Goal: Task Accomplishment & Management: Use online tool/utility

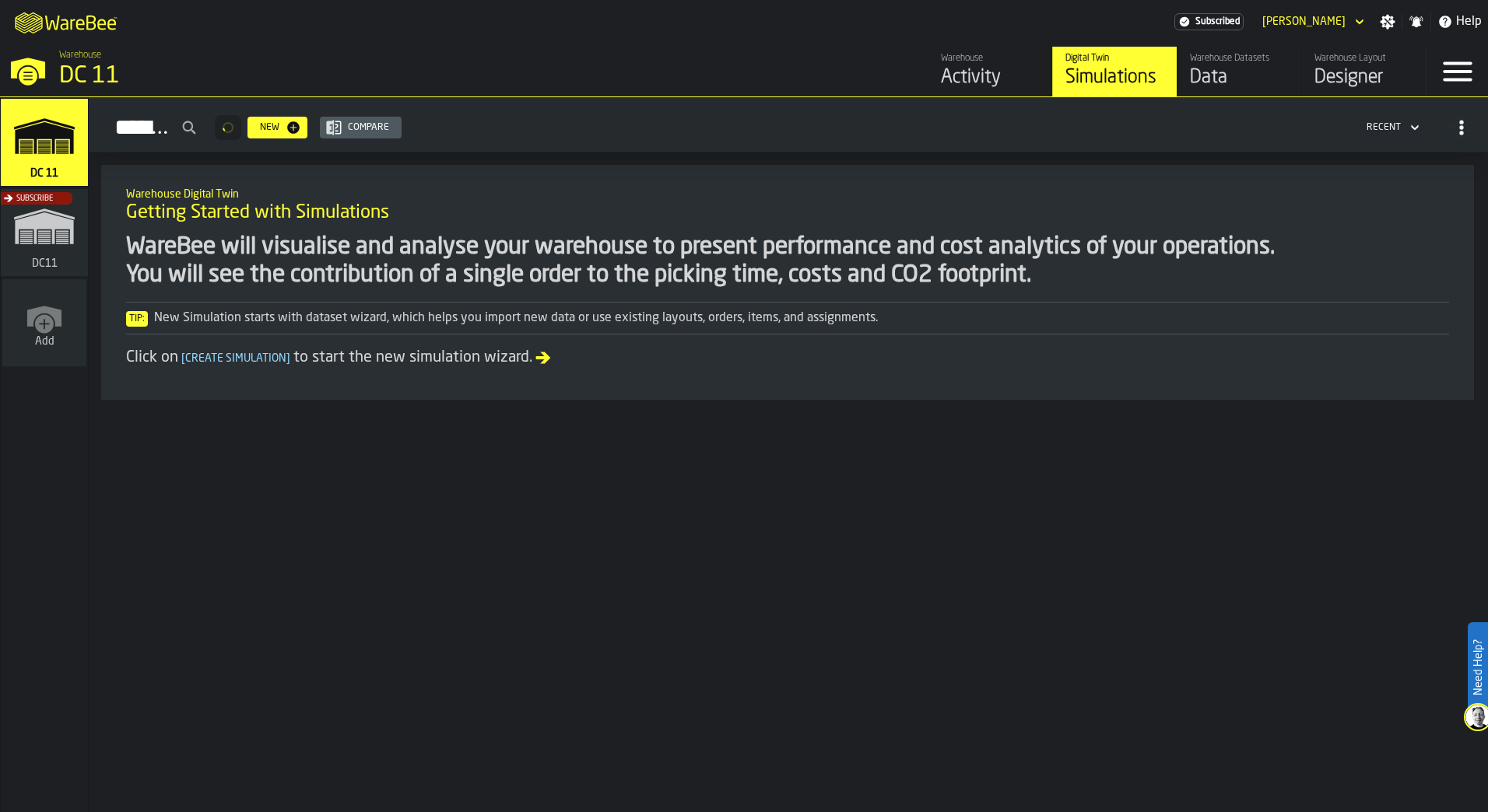
click at [1310, 77] on link "Warehouse Layout Designer" at bounding box center [1363, 72] width 124 height 50
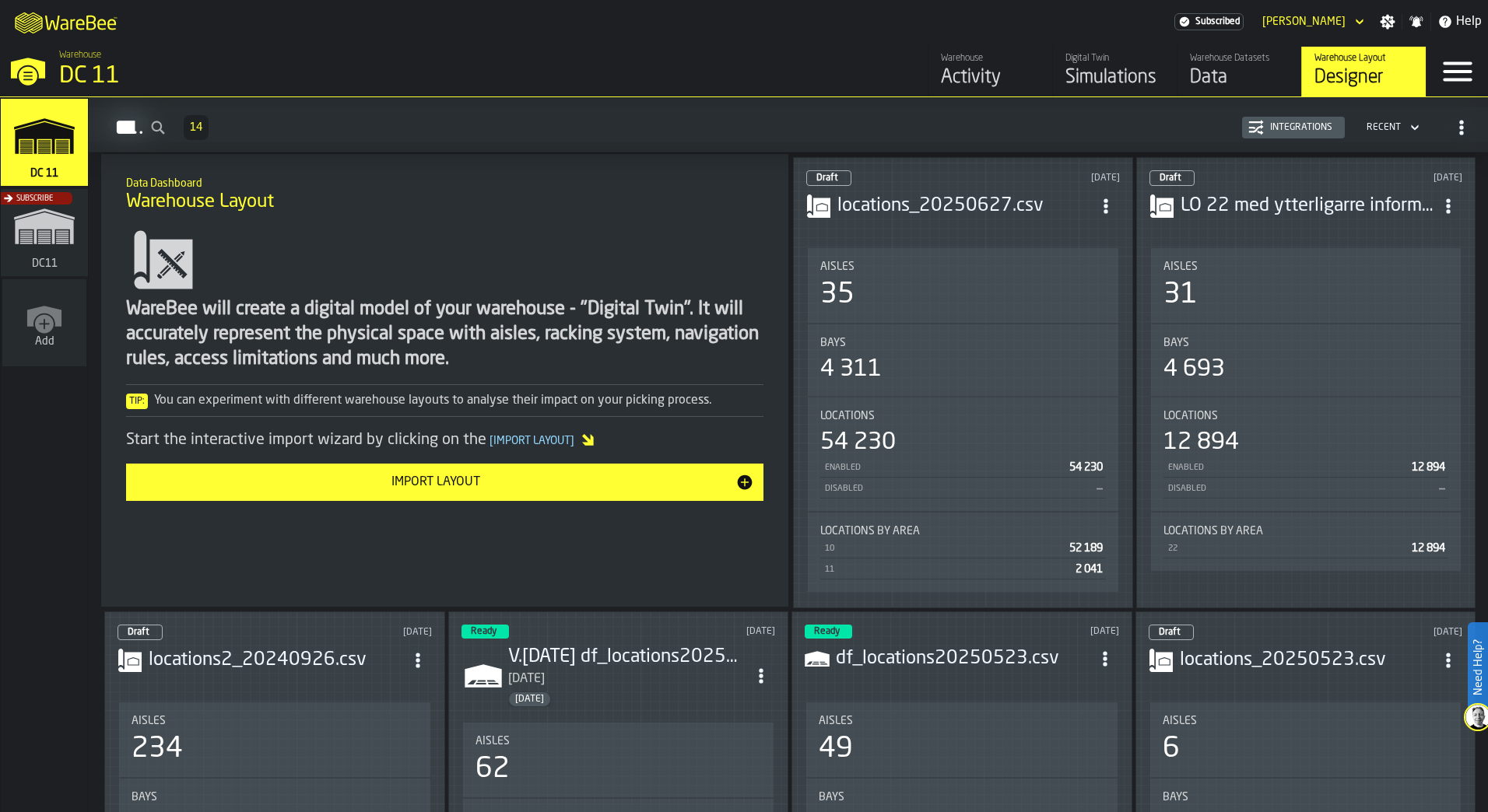
scroll to position [156, 0]
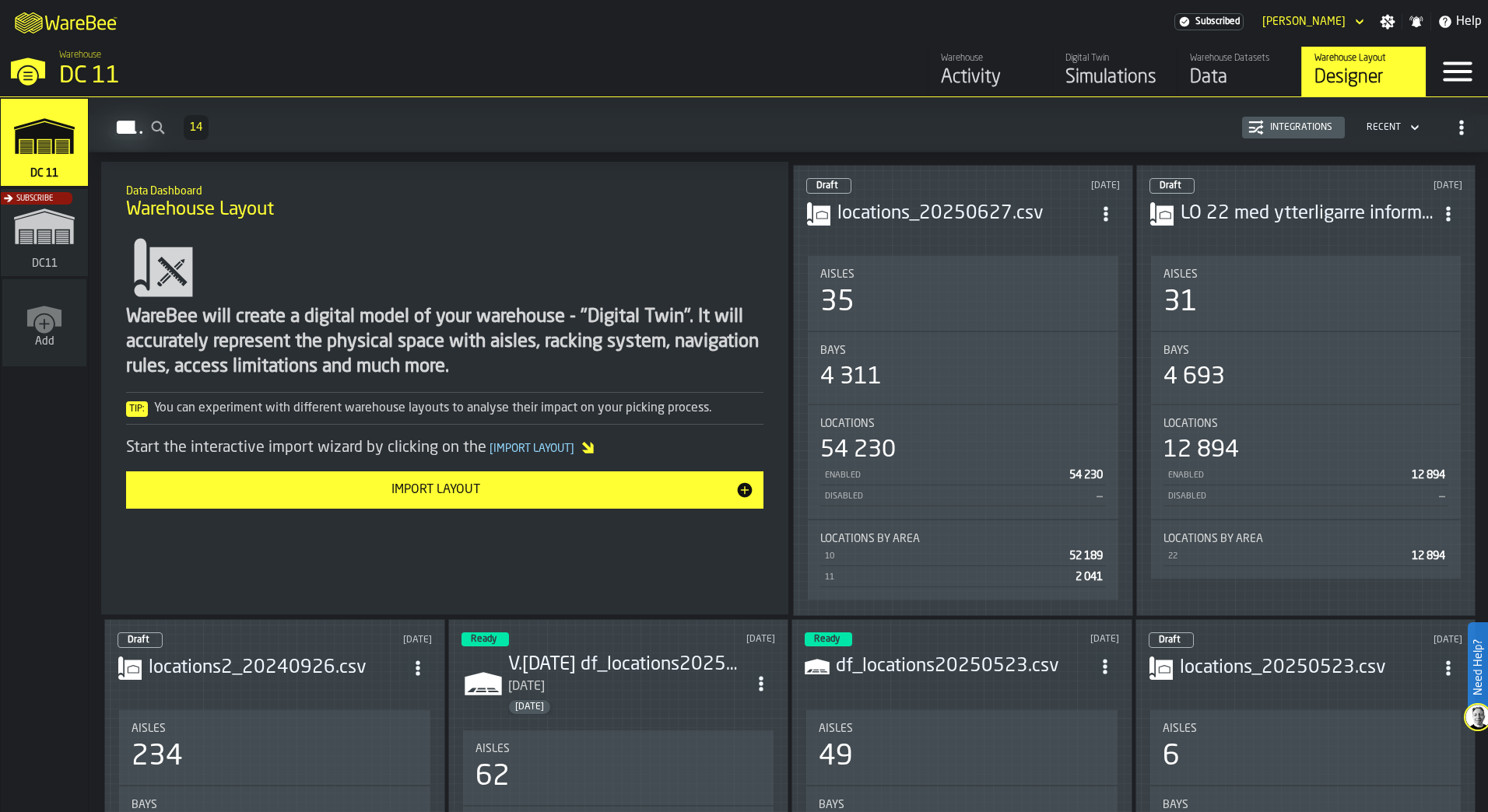
click at [1293, 268] on div "Aisles" at bounding box center [1306, 274] width 285 height 13
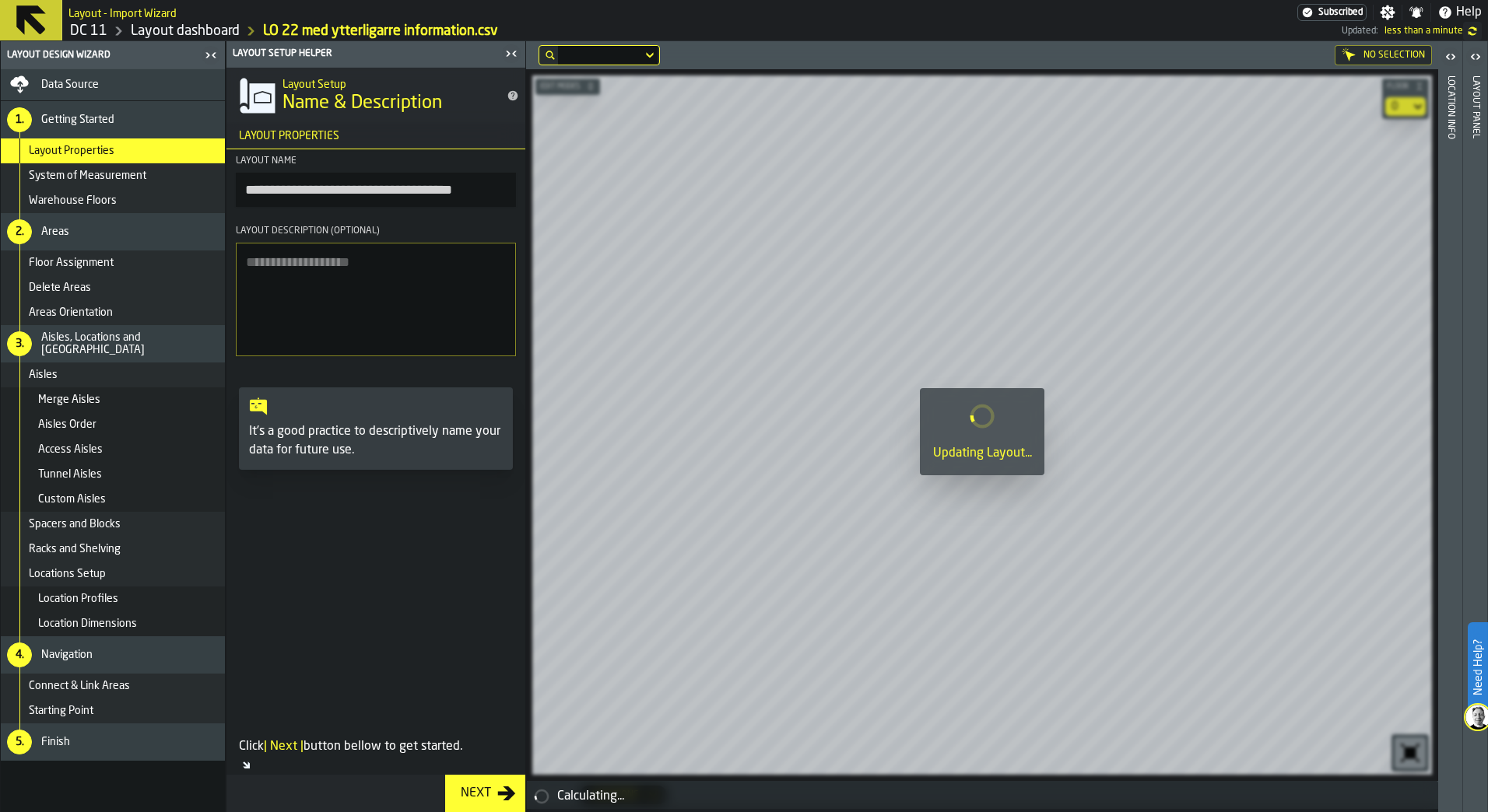
click at [502, 51] on icon "button-toggle-Close me" at bounding box center [511, 54] width 19 height 19
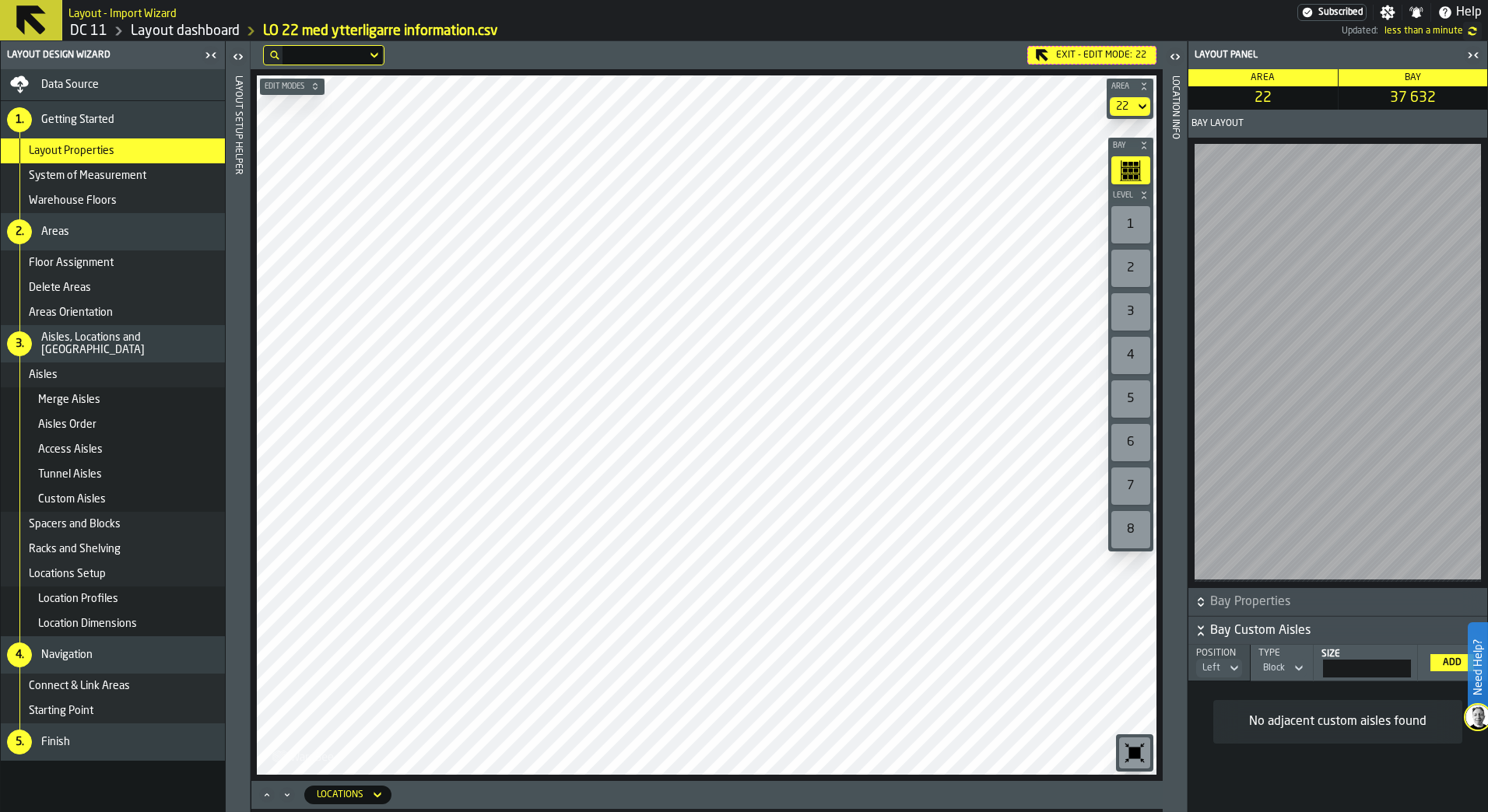
click at [46, 10] on icon at bounding box center [32, 21] width 38 height 38
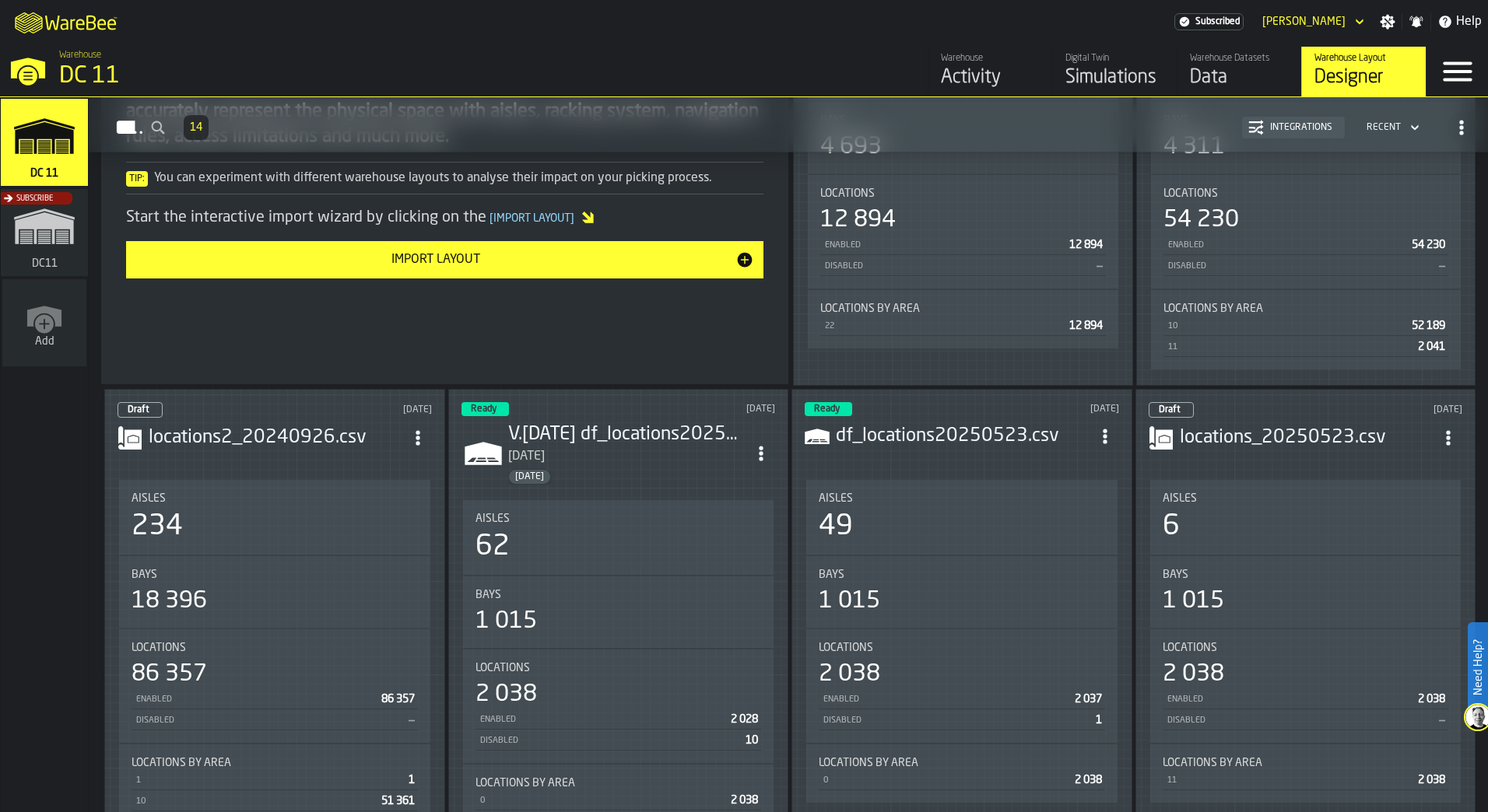
scroll to position [156, 0]
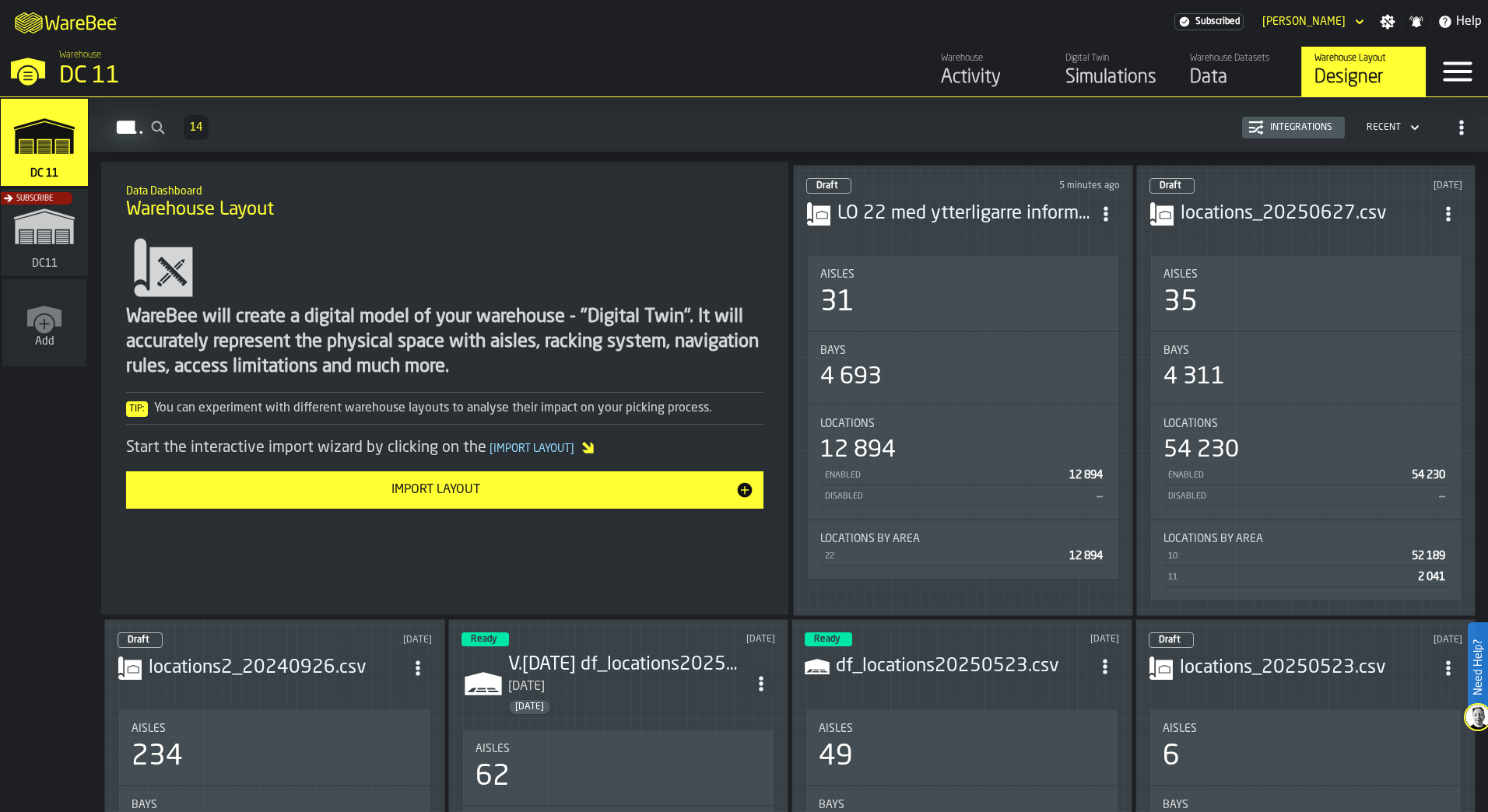
click at [1010, 344] on div "Bays" at bounding box center [963, 350] width 285 height 13
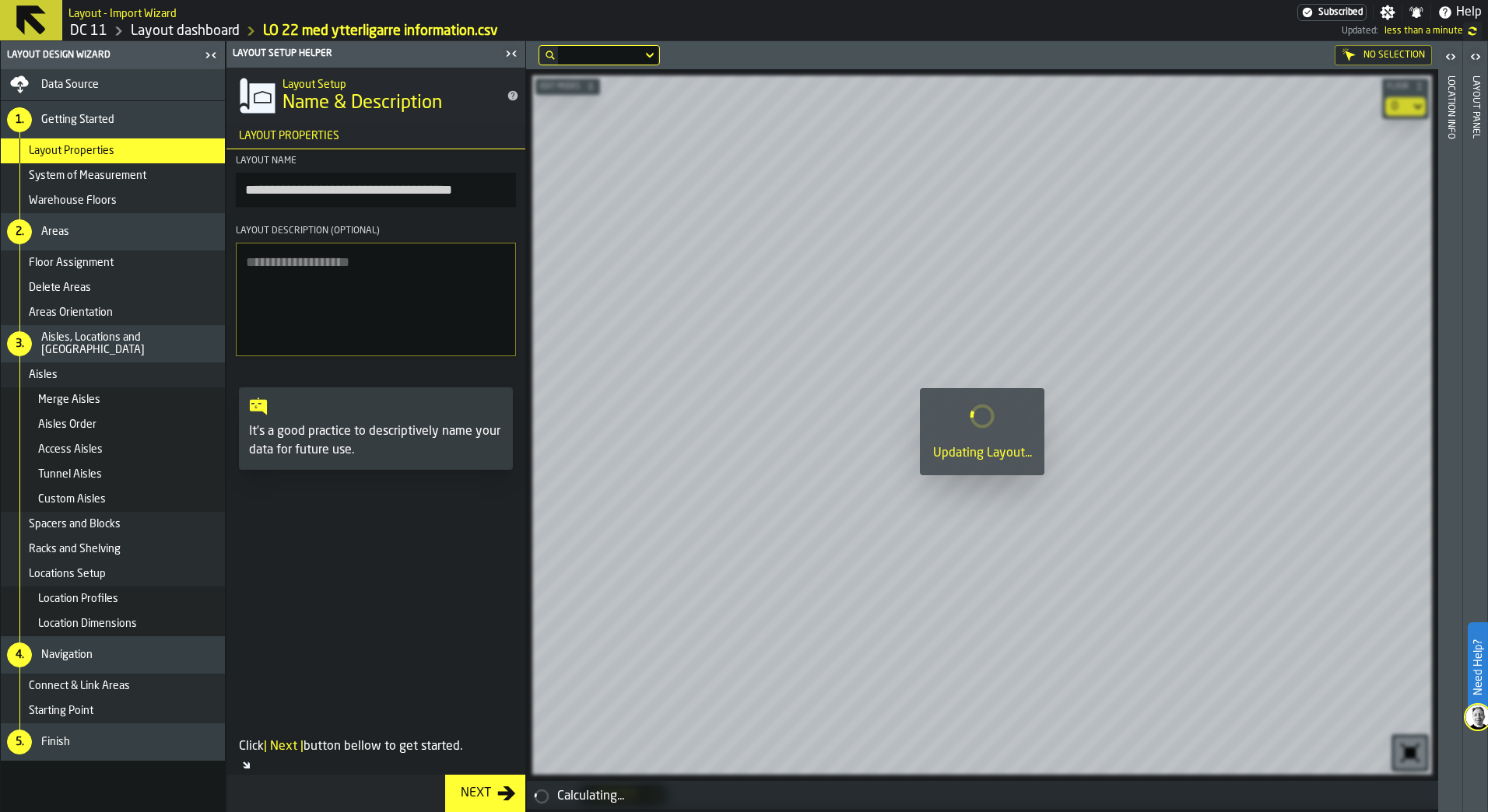
click at [515, 59] on icon "button-toggle-Close me" at bounding box center [511, 54] width 19 height 19
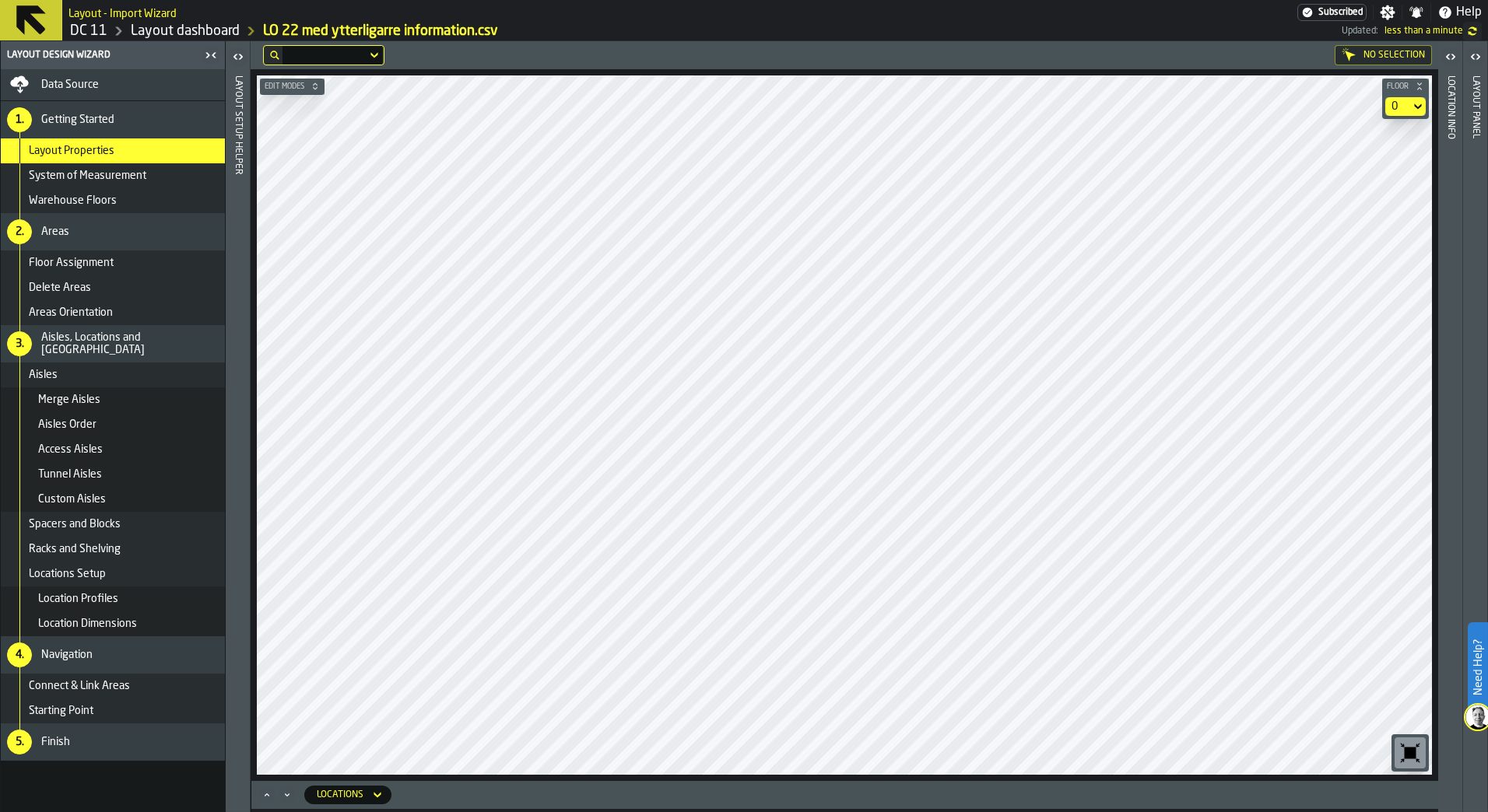
click at [21, 20] on icon at bounding box center [31, 20] width 30 height 30
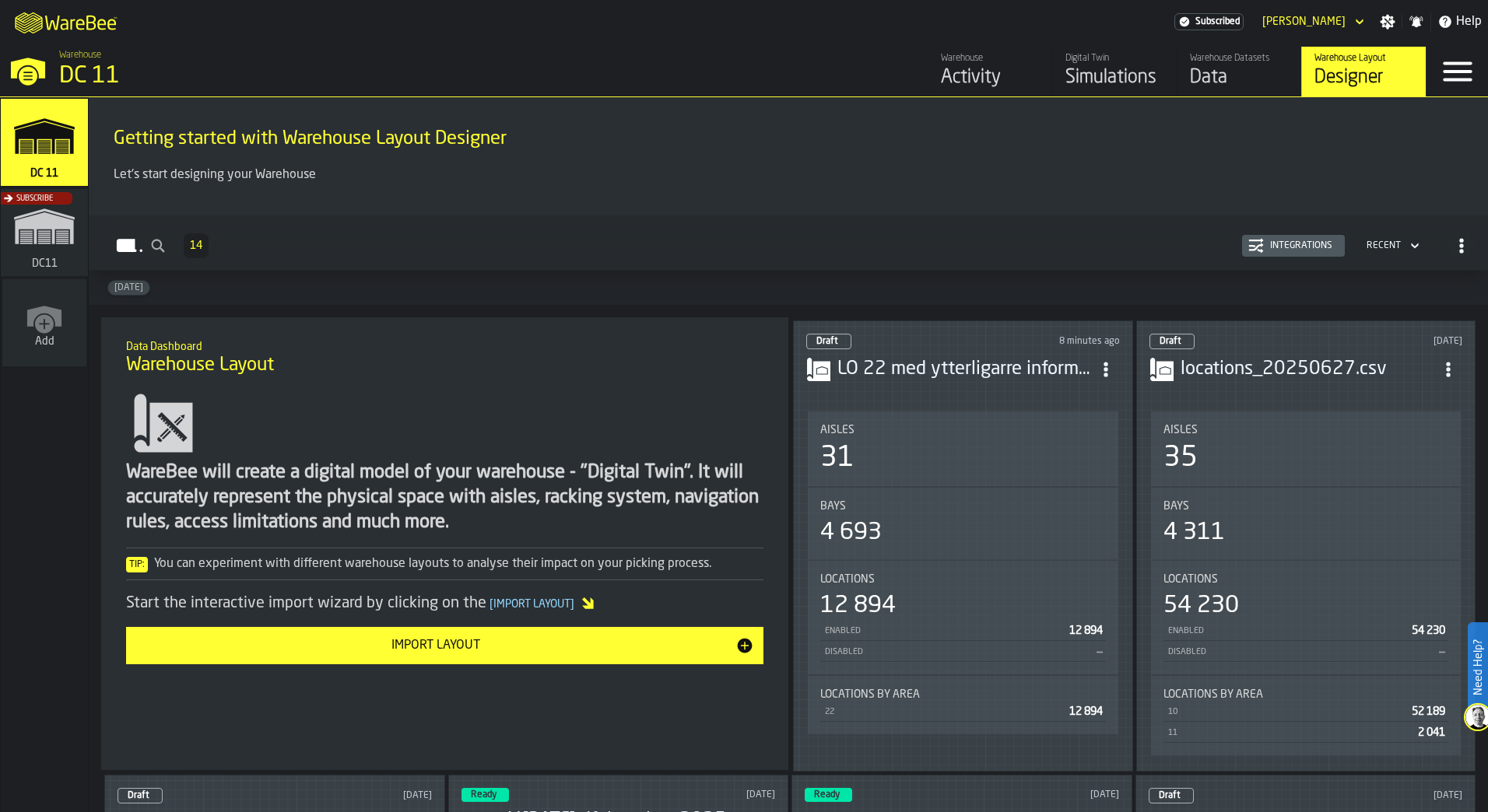
click at [1352, 531] on div "4 311" at bounding box center [1306, 533] width 285 height 28
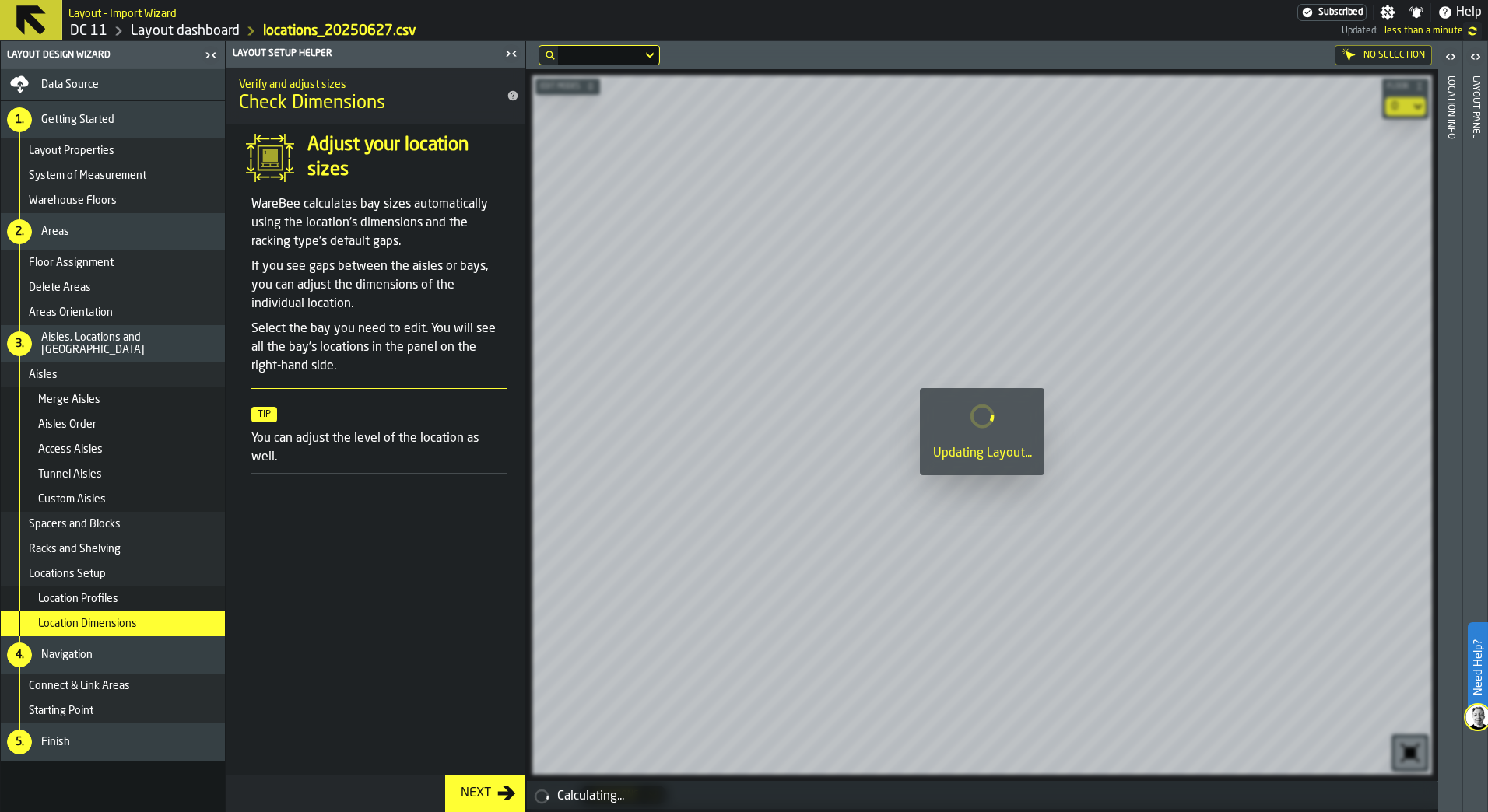
click at [519, 60] on div "button-toggle-Close me" at bounding box center [511, 54] width 21 height 19
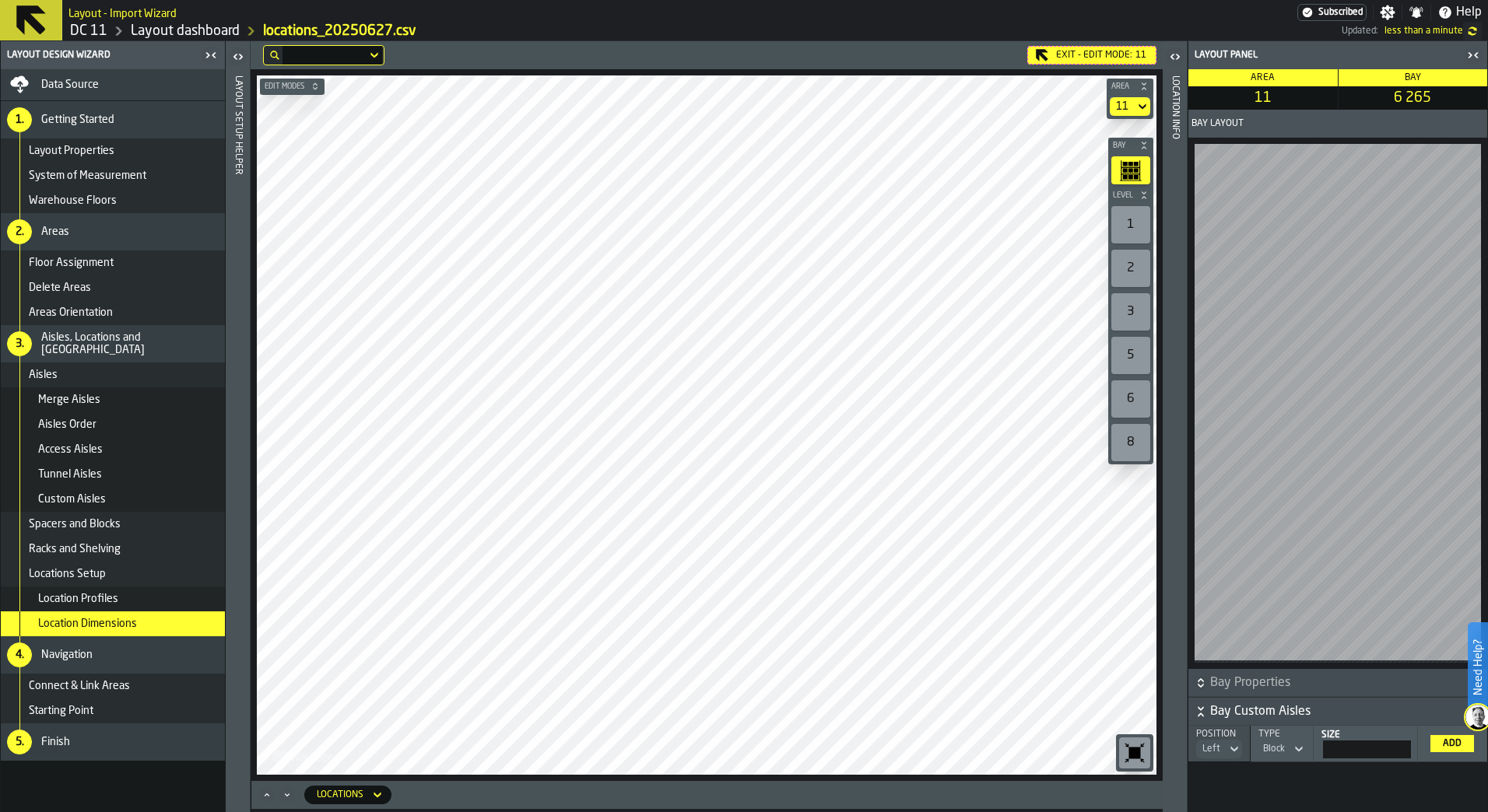
click at [268, 797] on icon "Maximize" at bounding box center [267, 795] width 15 height 15
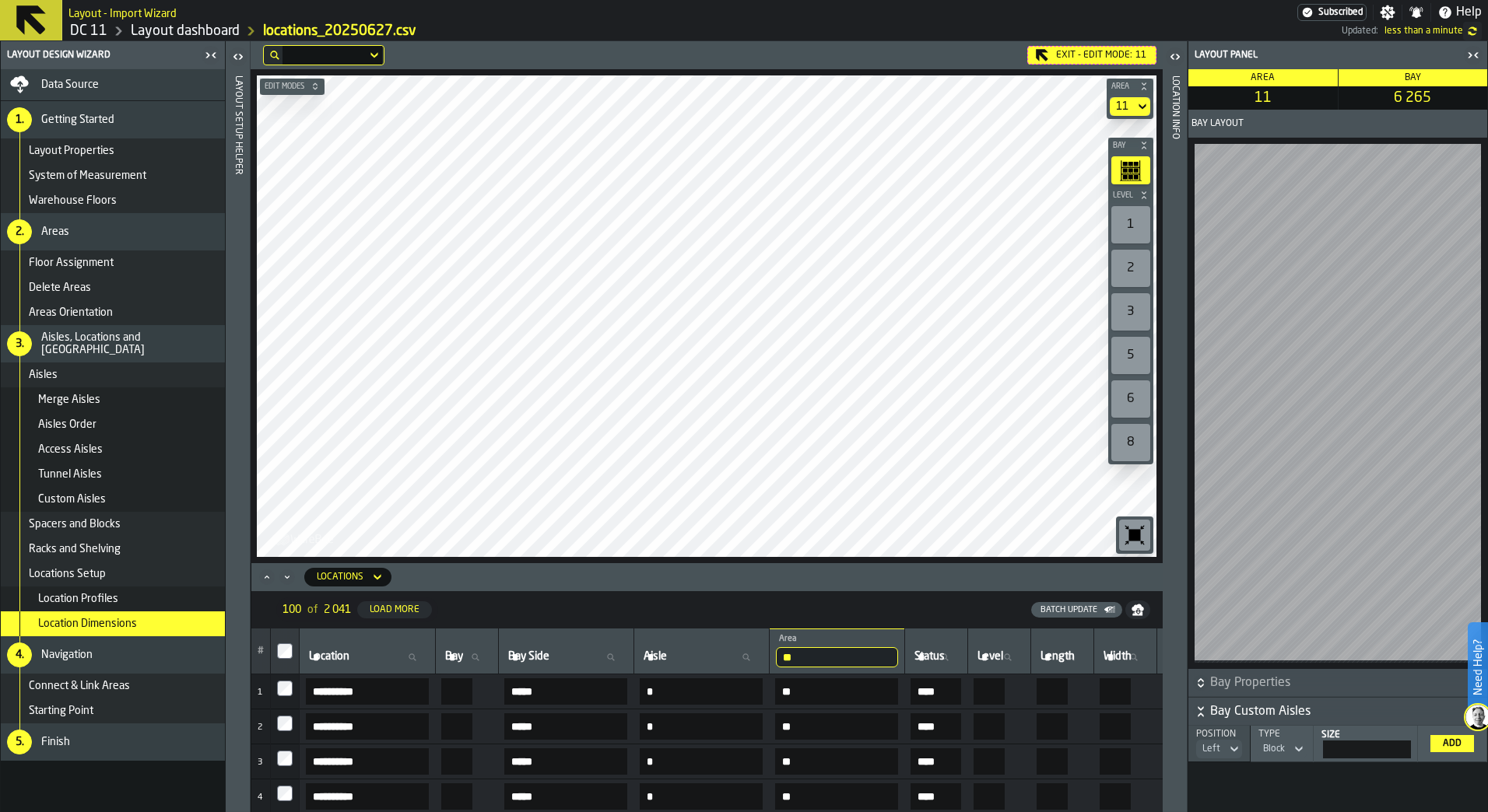
click at [416, 653] on icon at bounding box center [411, 657] width 9 height 9
click at [429, 653] on input "Location Location" at bounding box center [368, 658] width 123 height 21
type input "***"
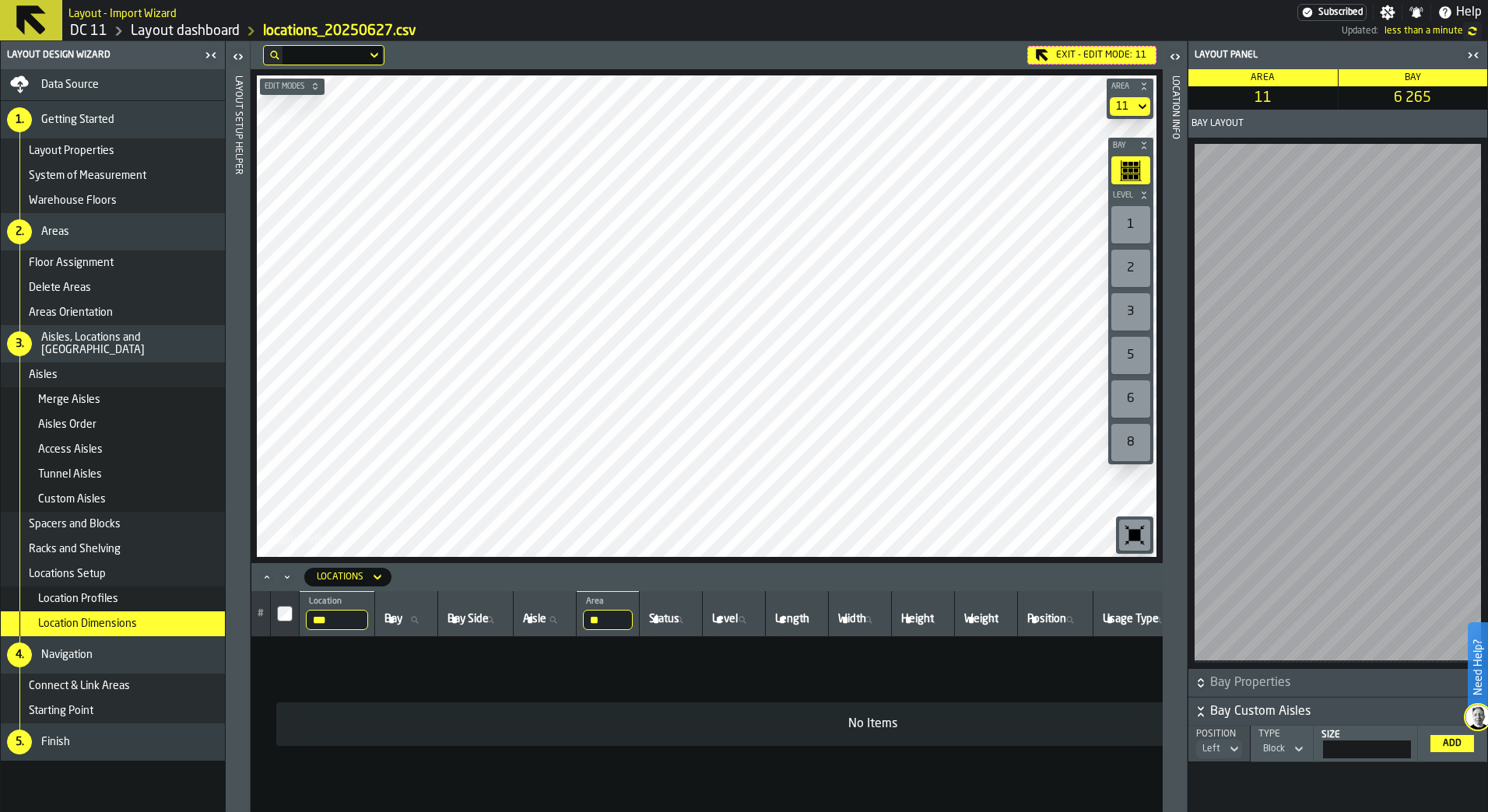
click at [364, 617] on input "***" at bounding box center [337, 620] width 63 height 21
click at [351, 616] on input "***" at bounding box center [337, 620] width 63 height 21
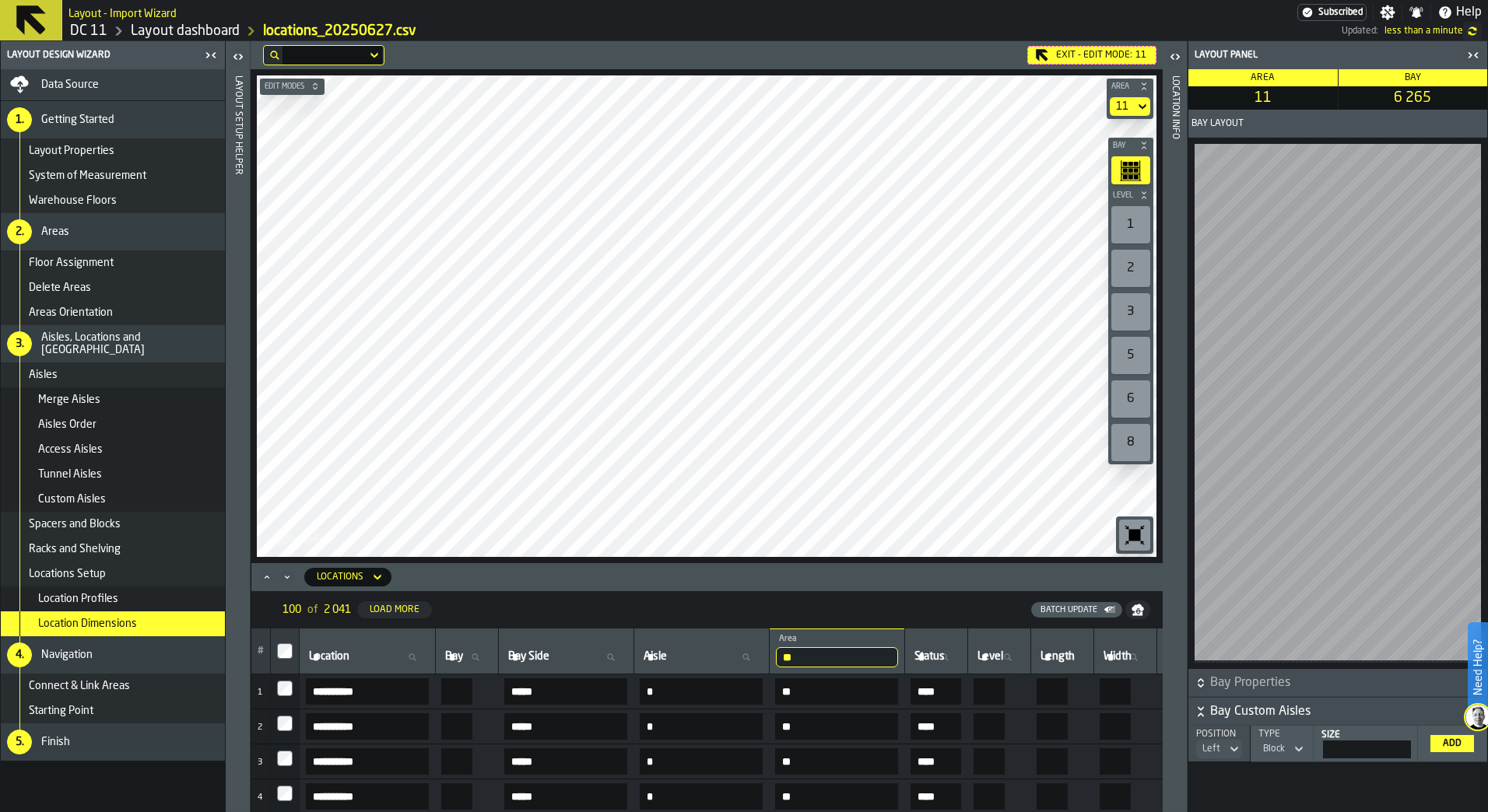
click at [429, 656] on input "Location Location" at bounding box center [368, 658] width 123 height 21
type input "***"
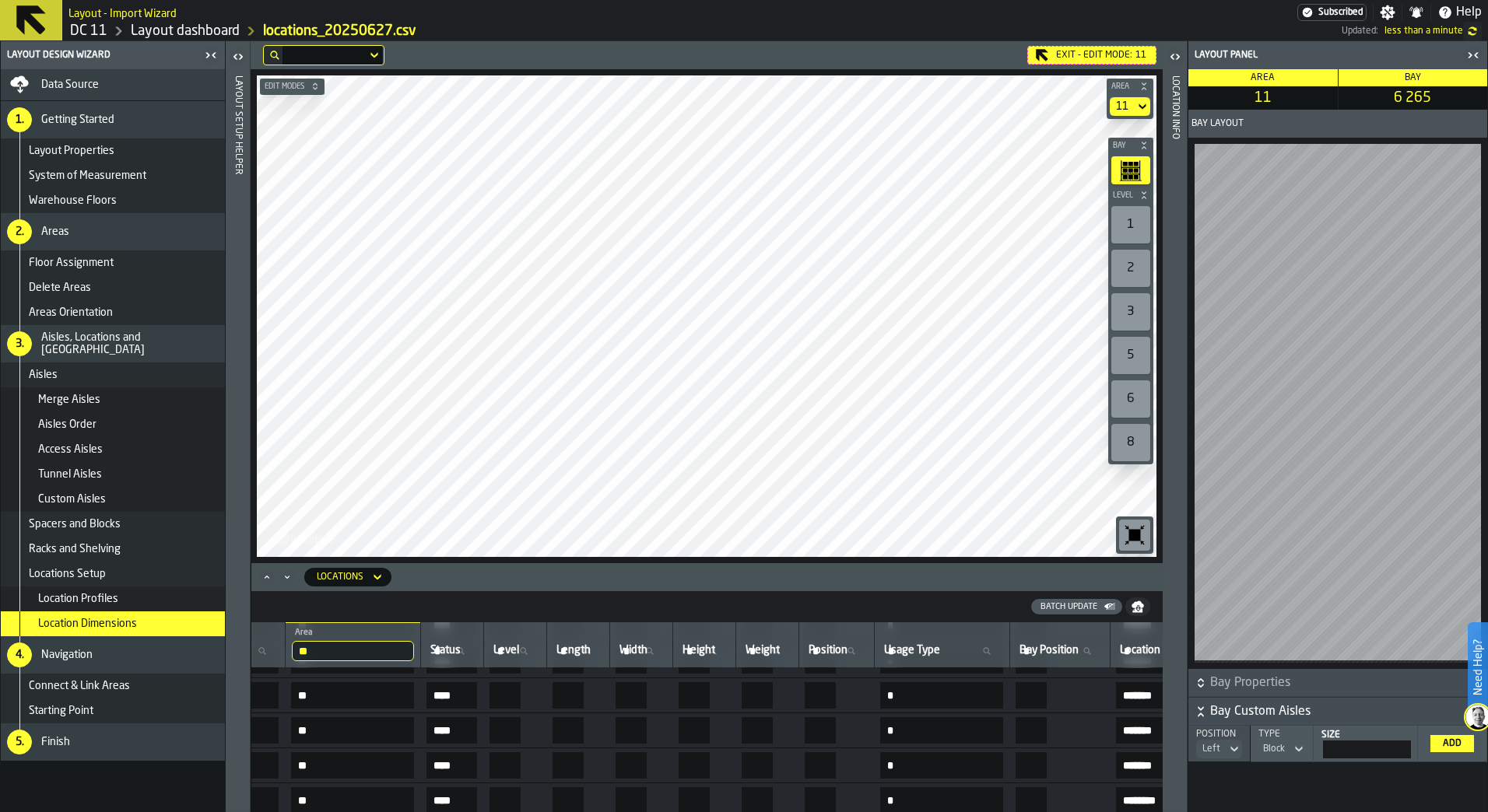
scroll to position [95, 486]
click at [1408, 751] on input "***" at bounding box center [1366, 749] width 88 height 18
type input "**"
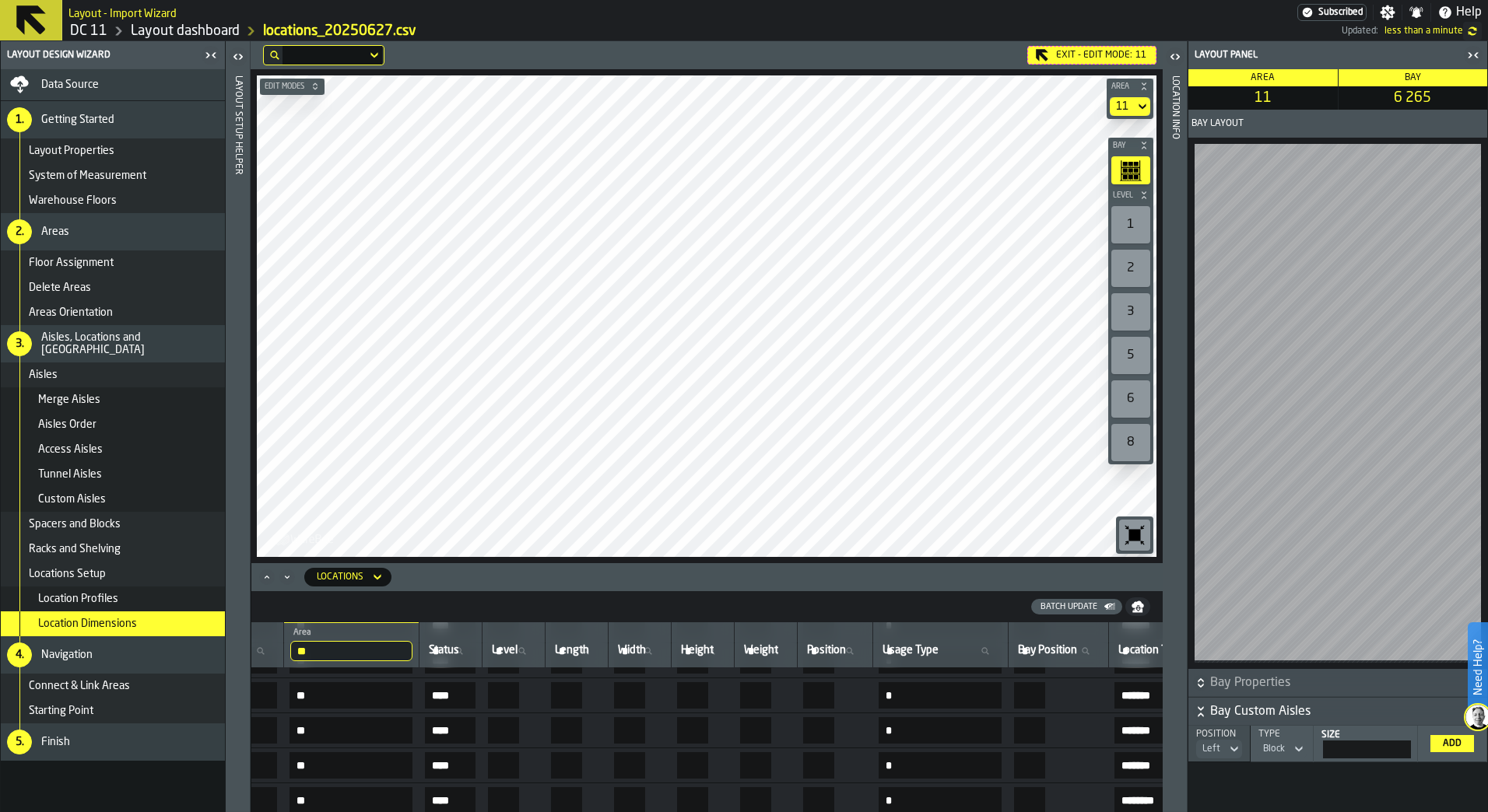
click at [1456, 750] on button "Add" at bounding box center [1452, 744] width 44 height 17
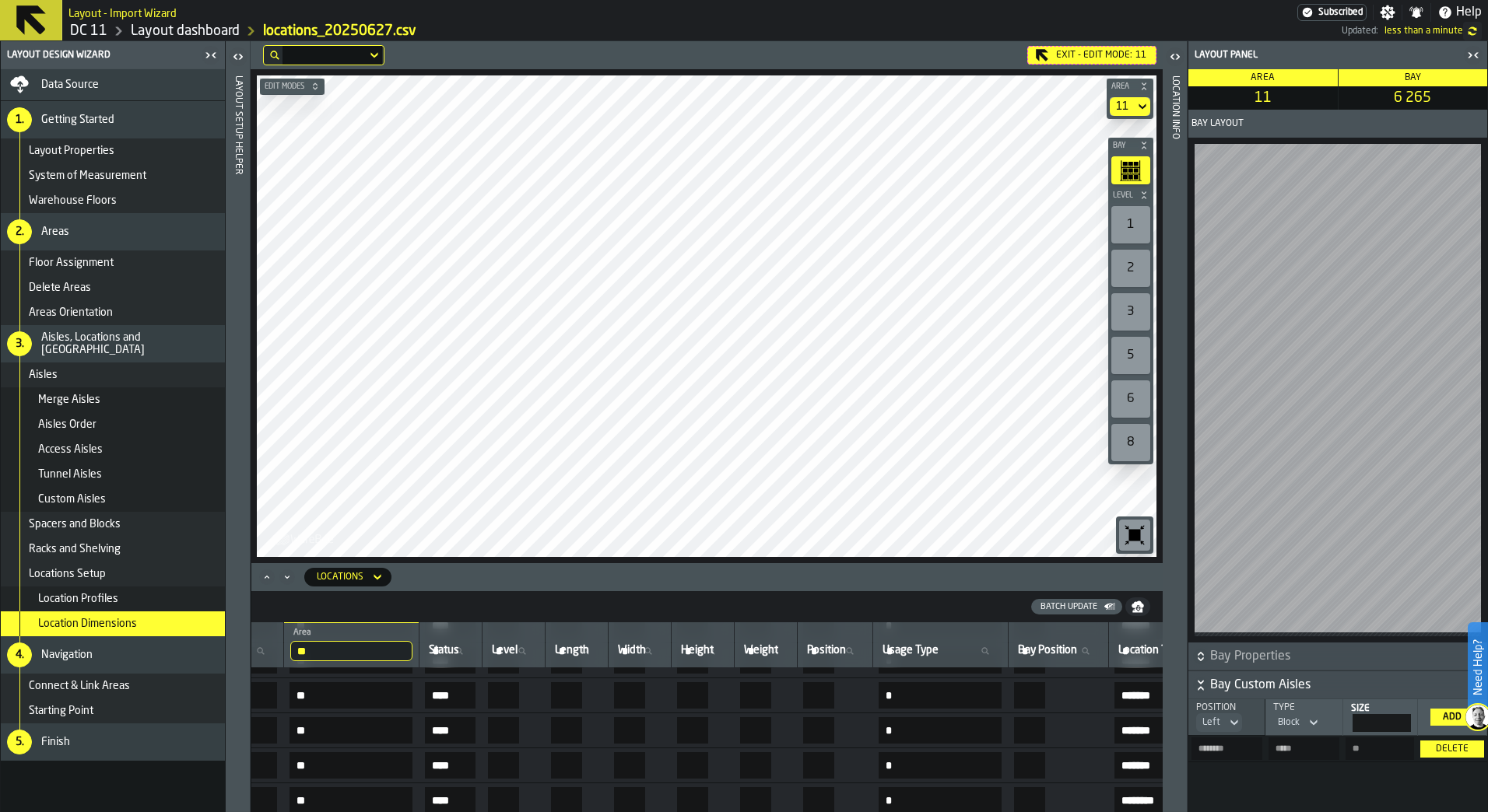
click at [1456, 750] on div "Delete" at bounding box center [1451, 749] width 51 height 11
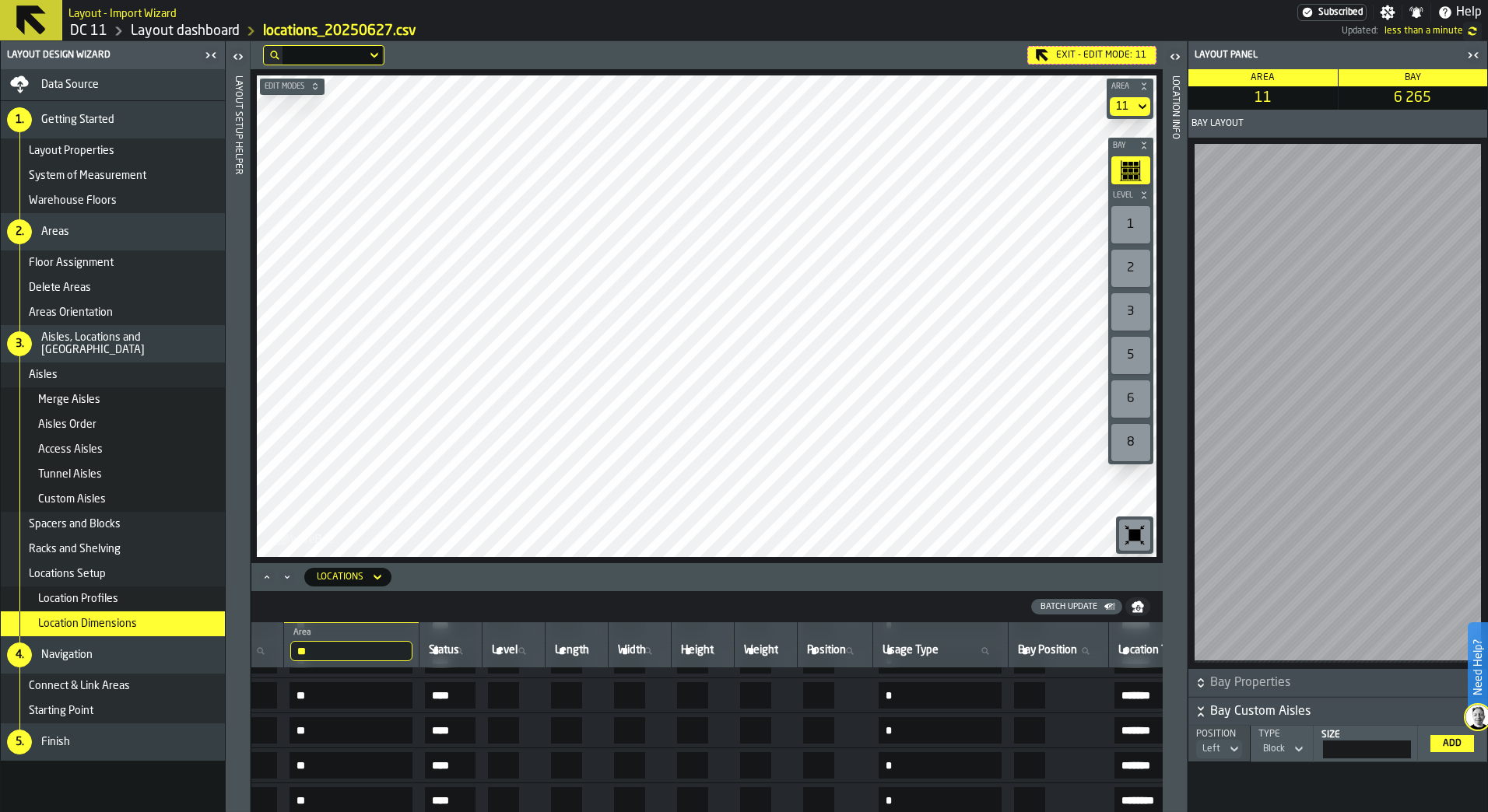
click at [1169, 51] on icon "button-toggle-Open" at bounding box center [1175, 57] width 19 height 19
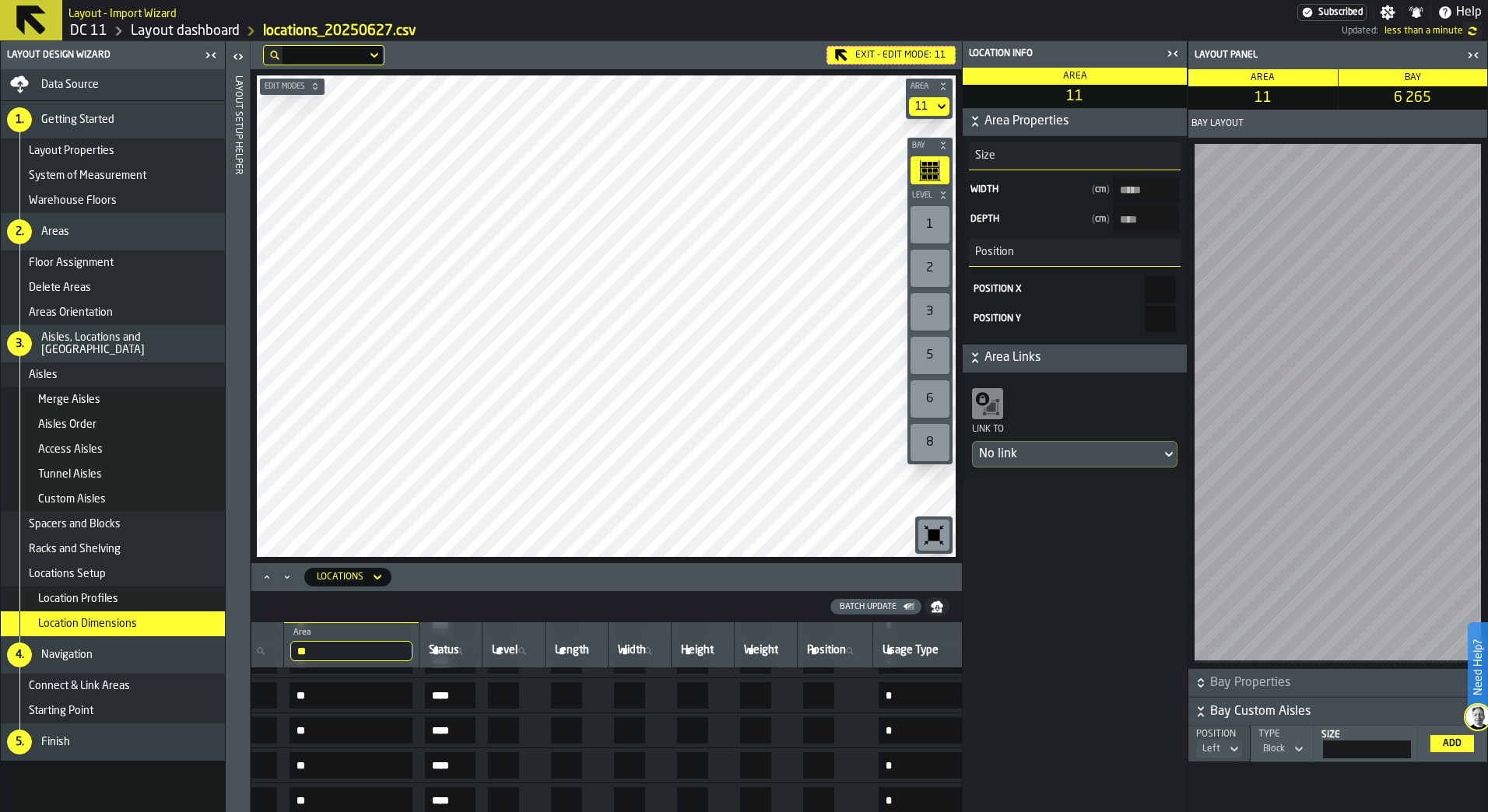
click at [1164, 450] on icon at bounding box center [1168, 455] width 15 height 19
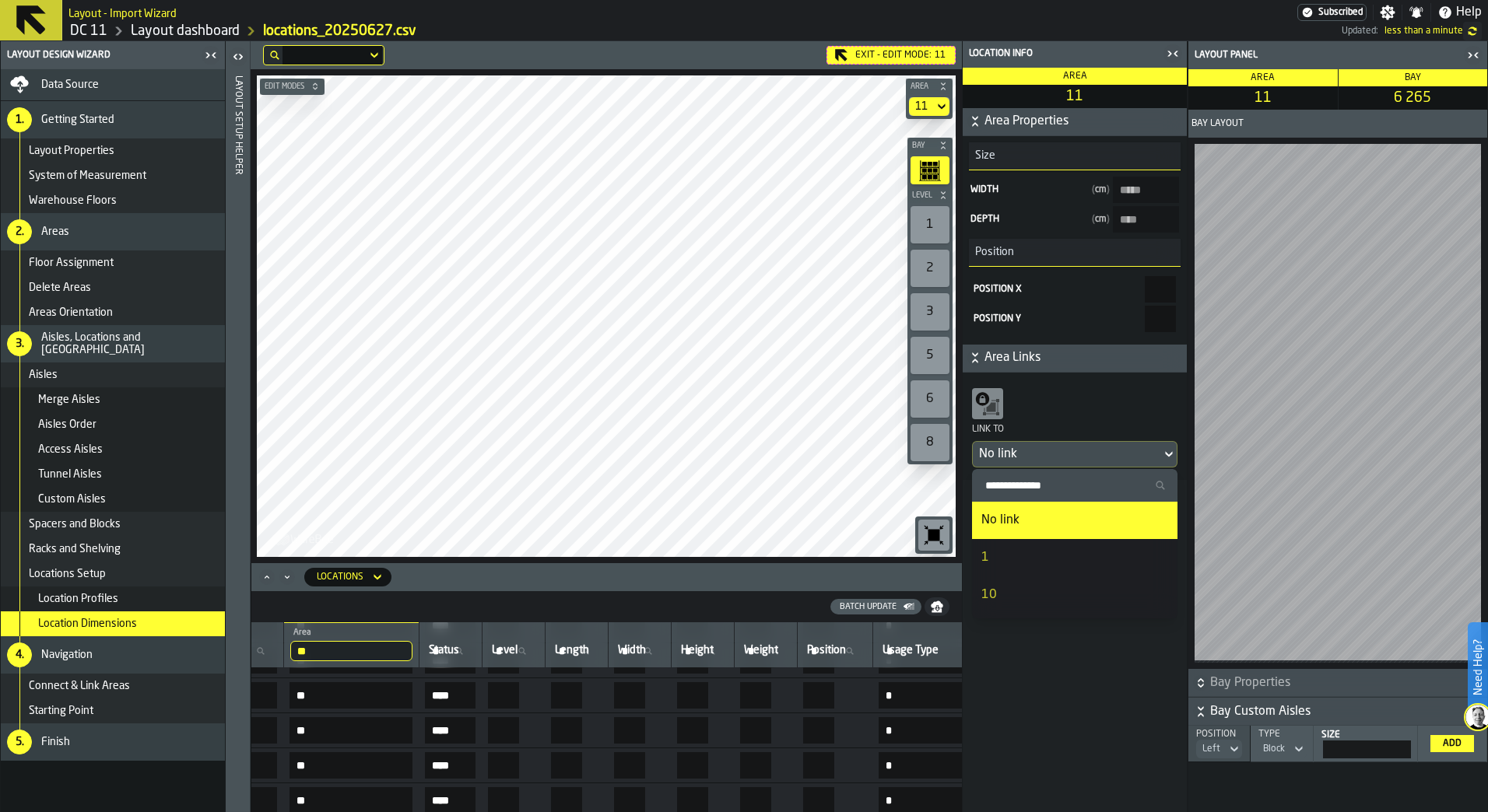
click at [1164, 450] on icon at bounding box center [1168, 455] width 15 height 19
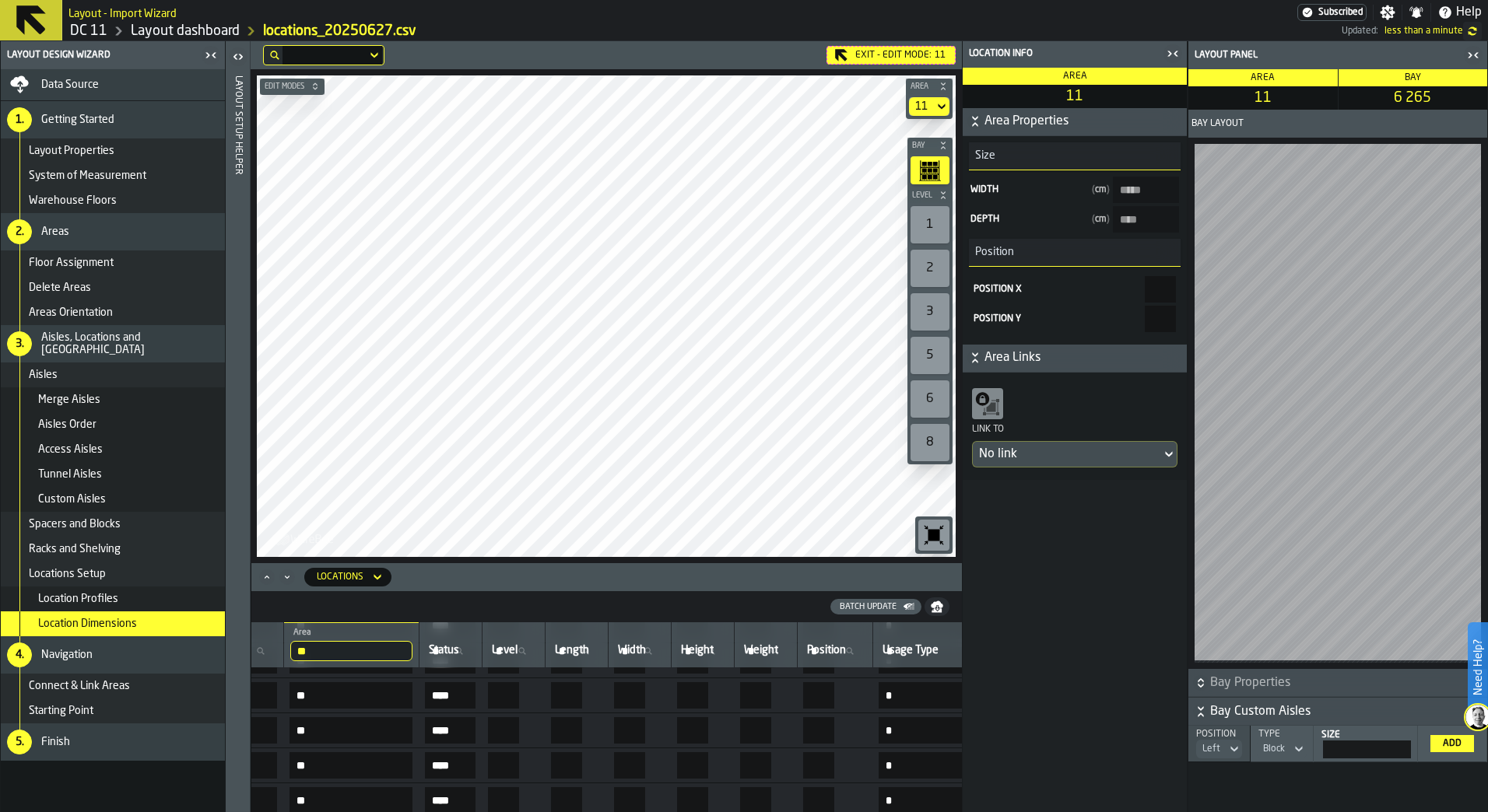
click at [1053, 361] on span "Area Links" at bounding box center [1084, 358] width 200 height 19
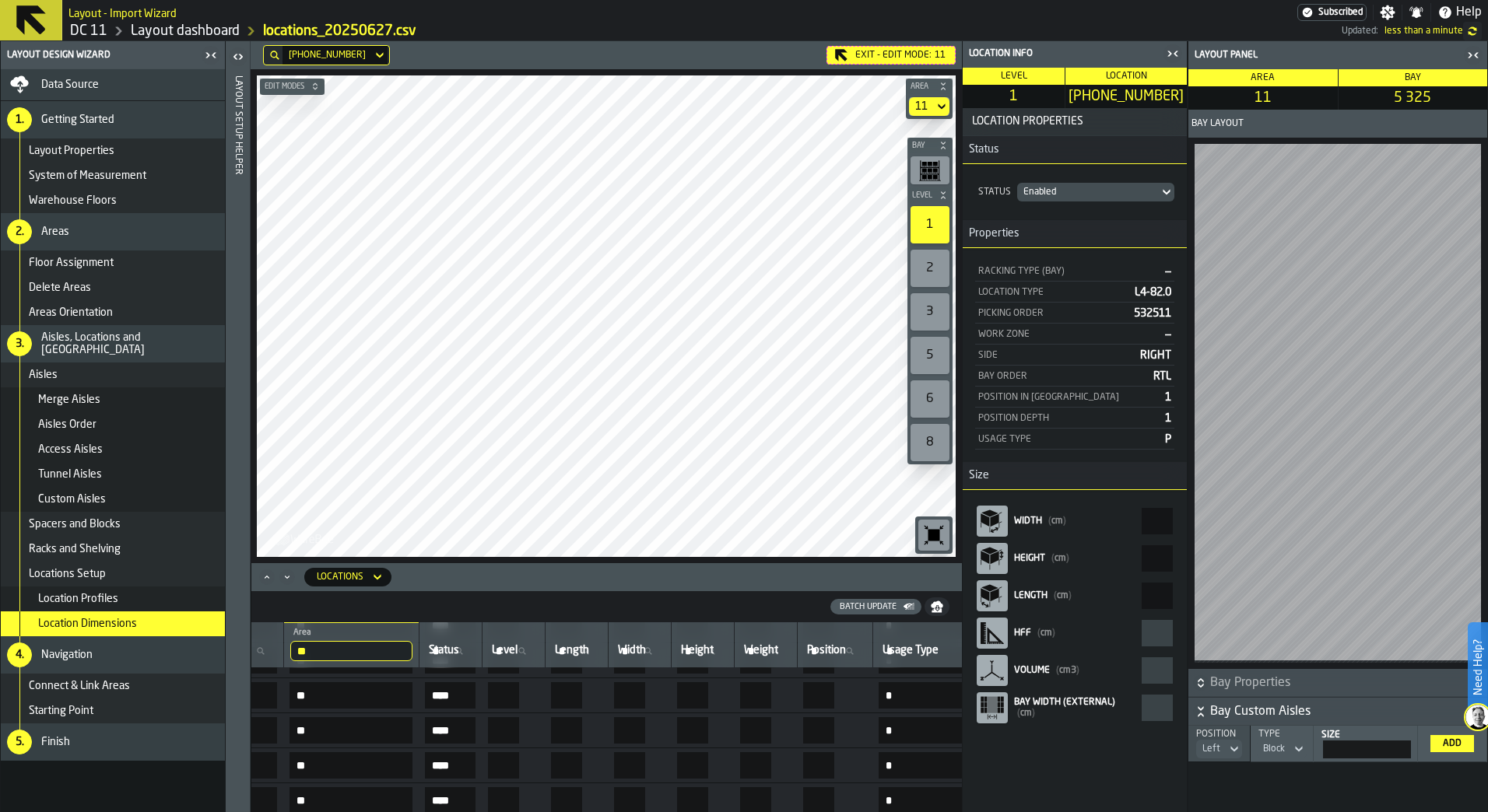
click at [917, 151] on button "Bay" at bounding box center [929, 146] width 45 height 15
click at [927, 148] on span "Bay" at bounding box center [922, 146] width 27 height 9
click at [927, 165] on icon "button-toolbar-undefined" at bounding box center [929, 170] width 21 height 21
click at [1162, 190] on icon at bounding box center [1167, 192] width 15 height 19
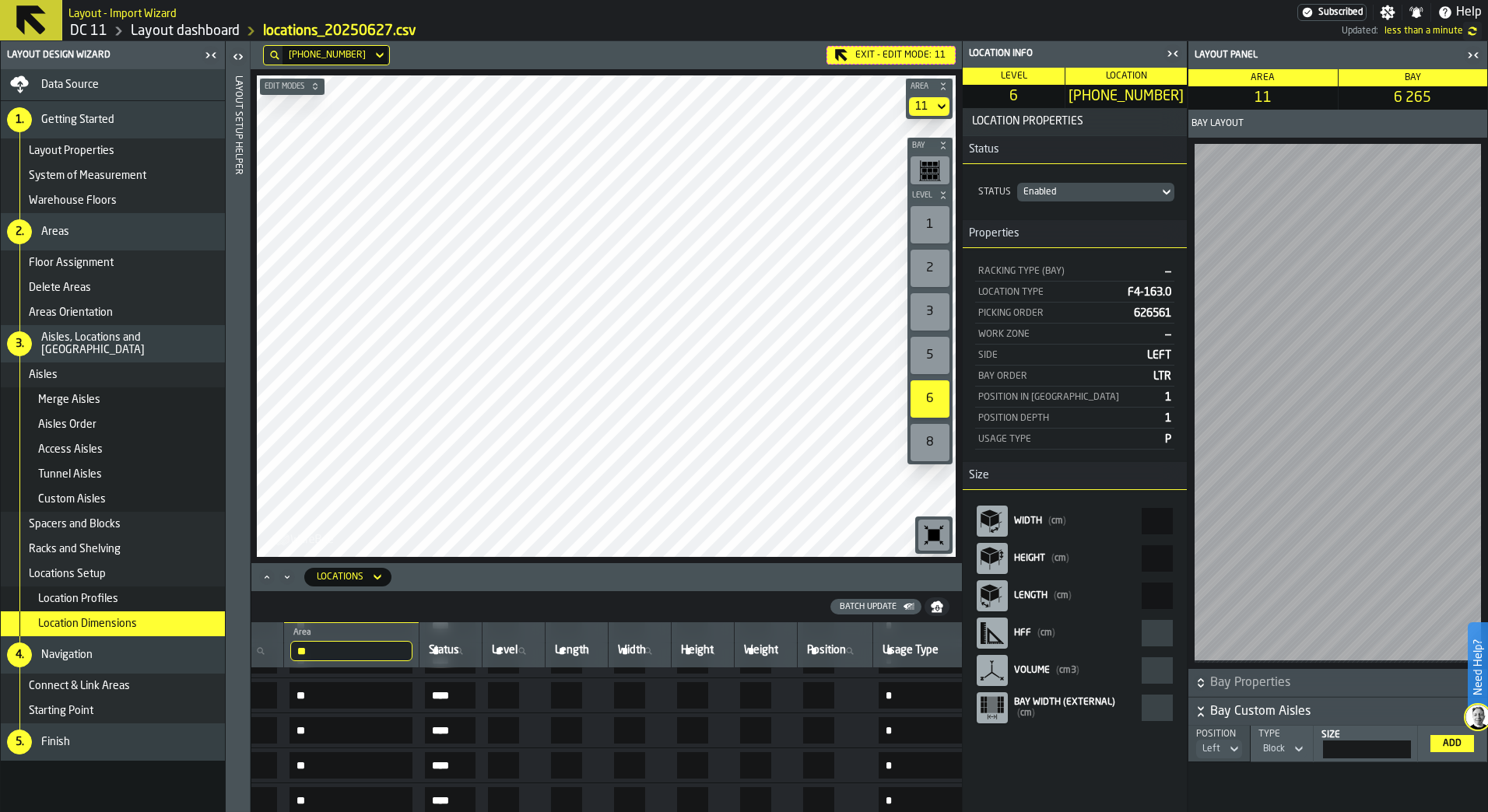
click at [1055, 708] on span "Bay Width (External)" at bounding box center [1065, 702] width 101 height 9
click at [996, 706] on rect "react-aria310173916-:r2e1:" at bounding box center [992, 704] width 9 height 16
click at [989, 702] on rect "react-aria310173916-:r2e1:" at bounding box center [992, 704] width 9 height 16
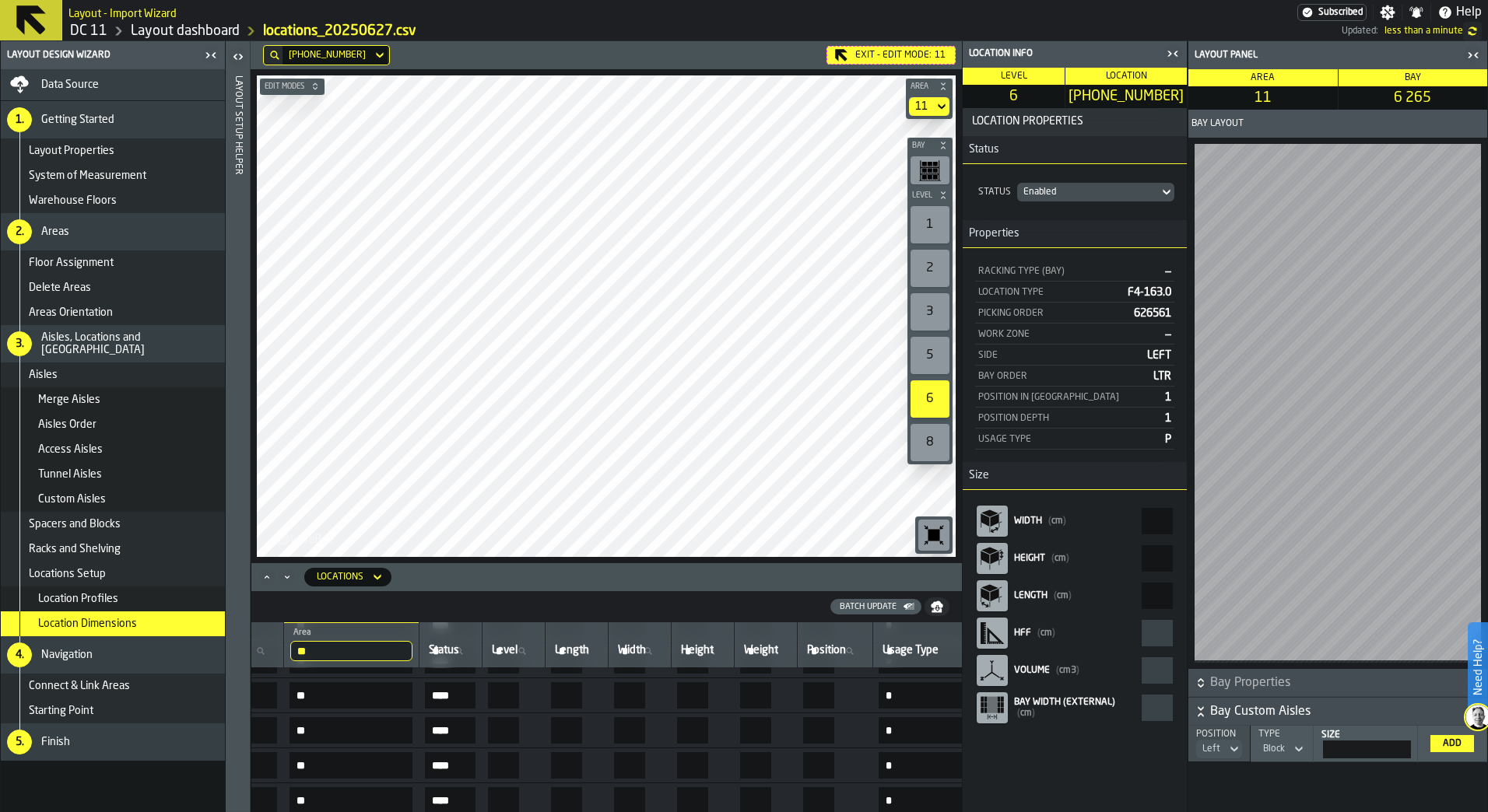
click at [989, 702] on rect "react-aria310173916-:r2e1:" at bounding box center [992, 704] width 9 height 16
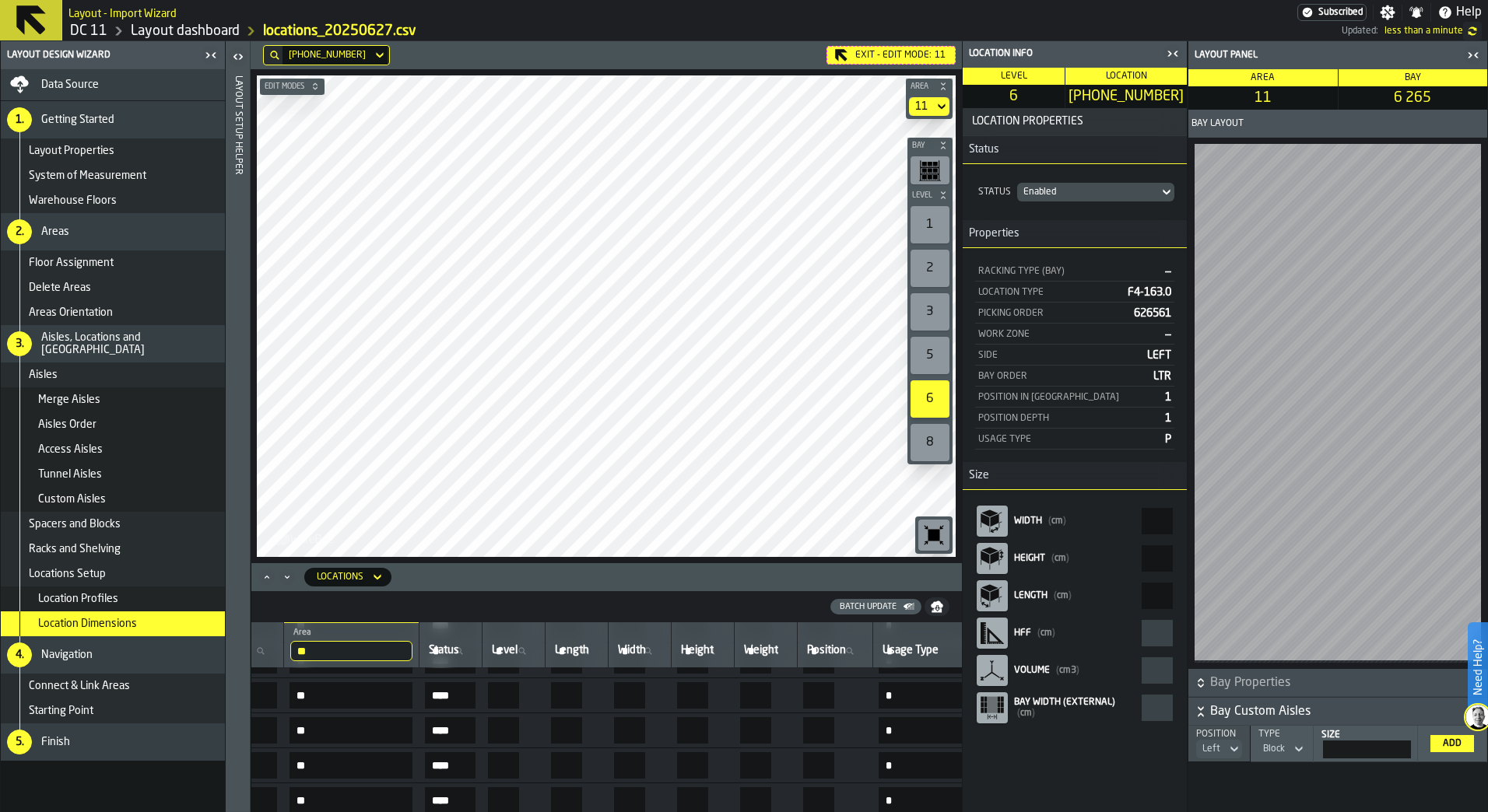
click at [927, 219] on div "1" at bounding box center [929, 225] width 39 height 38
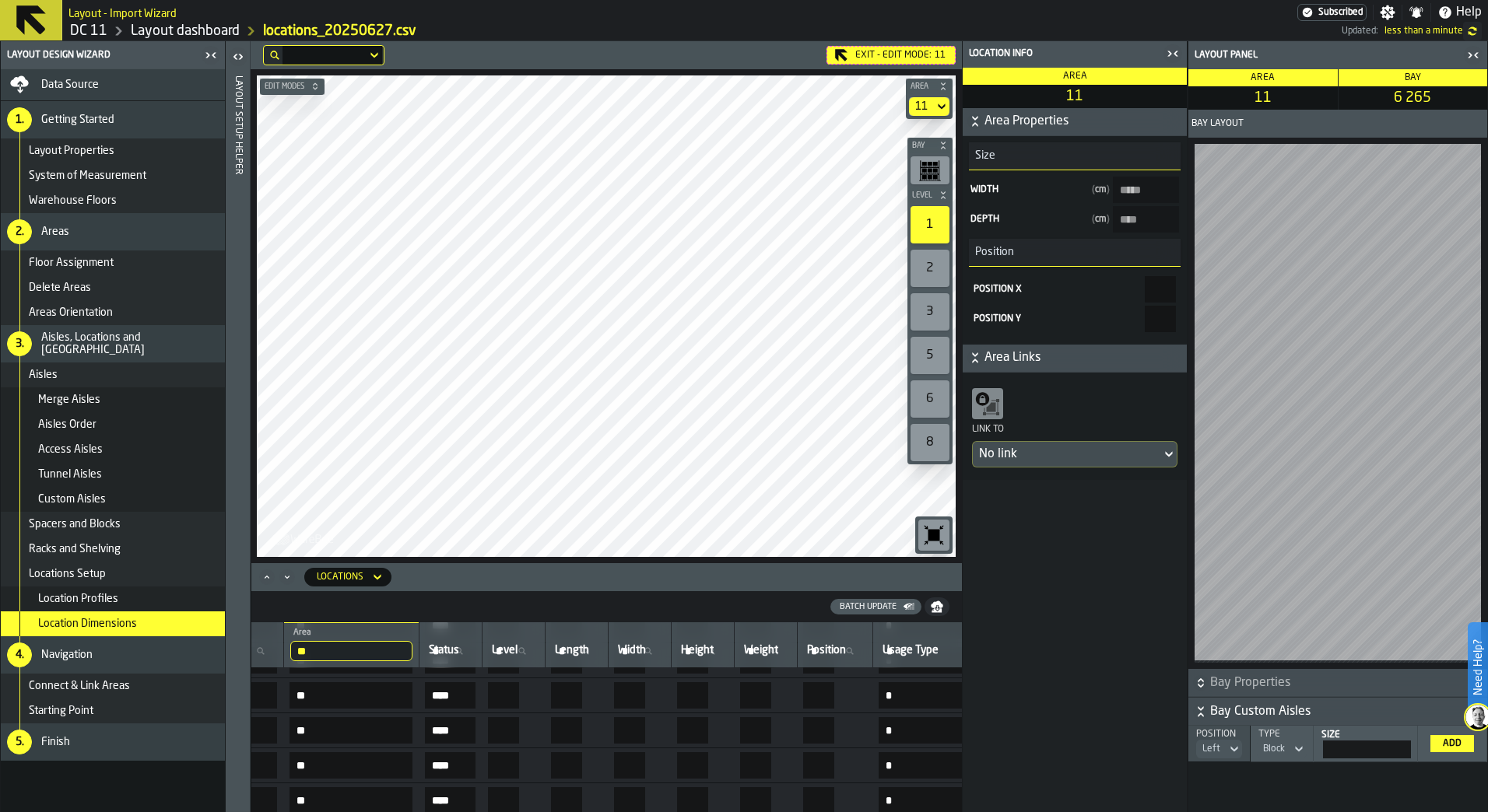
click at [941, 162] on div "button-toolbar-undefined" at bounding box center [929, 170] width 39 height 28
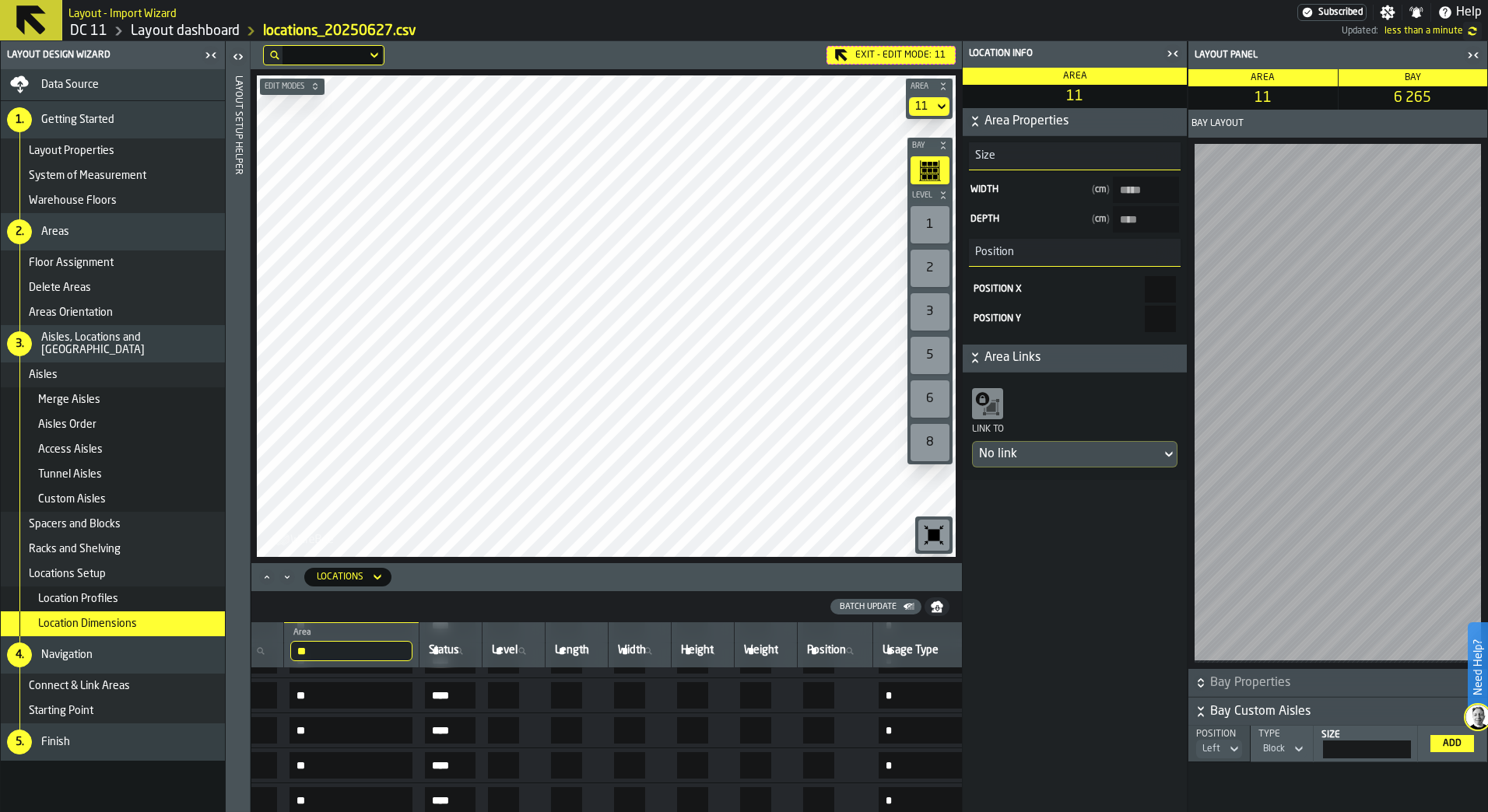
click at [938, 170] on icon "button-toolbar-undefined" at bounding box center [929, 170] width 21 height 21
click at [124, 577] on div "Locations Setup" at bounding box center [124, 574] width 190 height 13
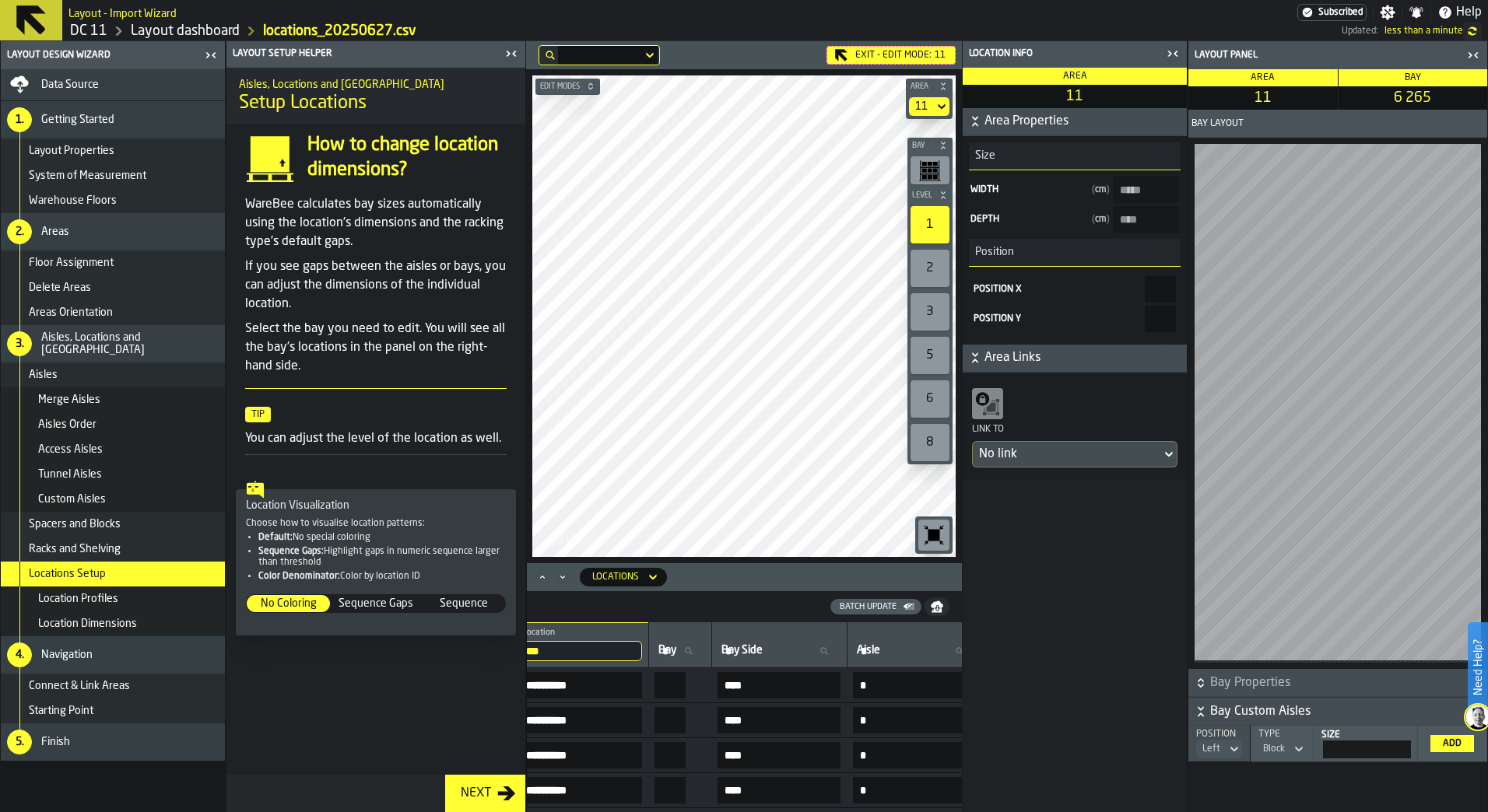
scroll to position [0, 0]
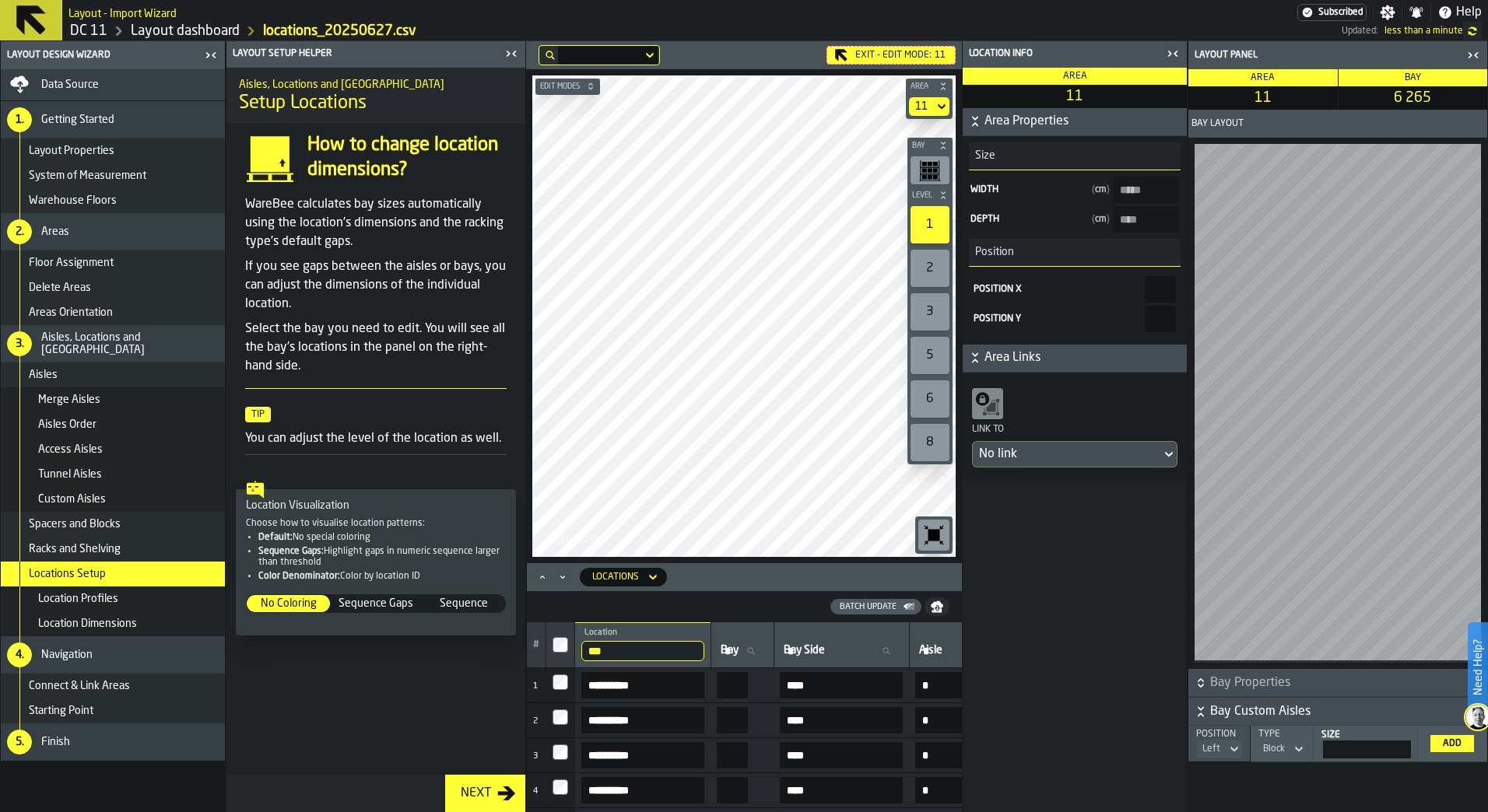
click at [197, 591] on div "Location Profiles" at bounding box center [113, 599] width 224 height 25
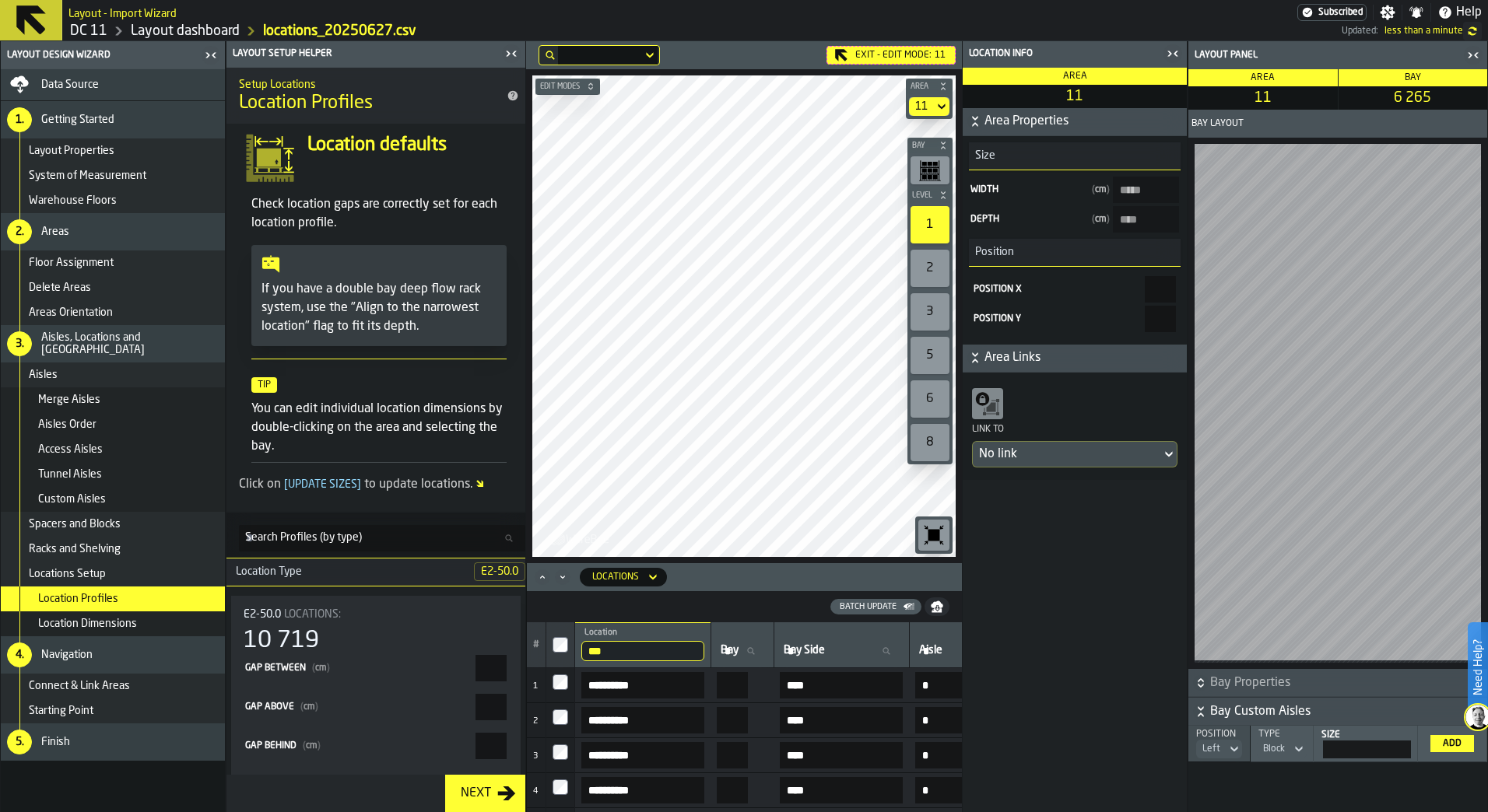
click at [193, 620] on div "Location Dimensions" at bounding box center [128, 624] width 181 height 13
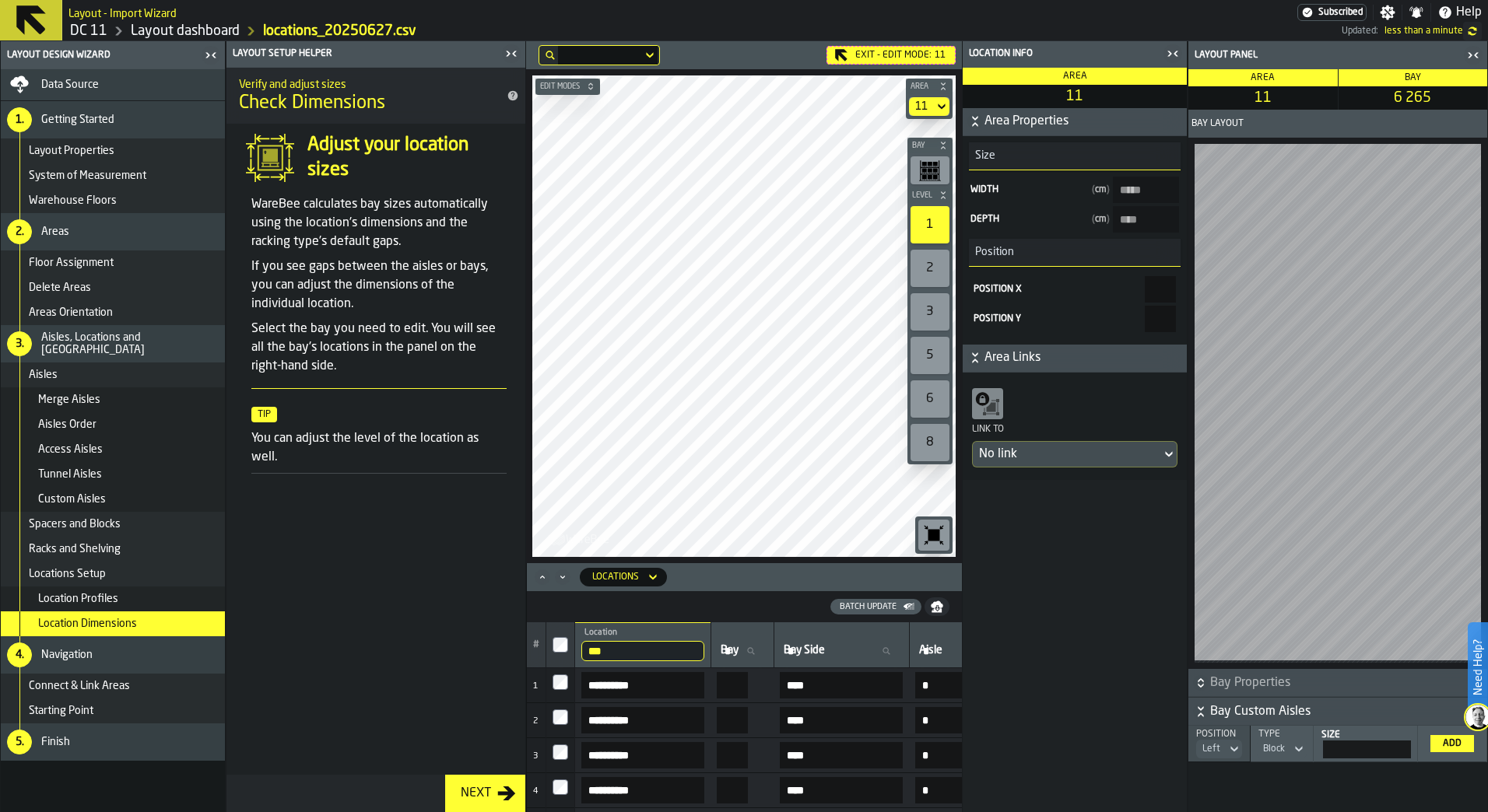
click at [935, 165] on rect "button-toolbar-undefined" at bounding box center [935, 164] width 4 height 4
click at [1413, 89] on div "6 265" at bounding box center [1413, 98] width 149 height 23
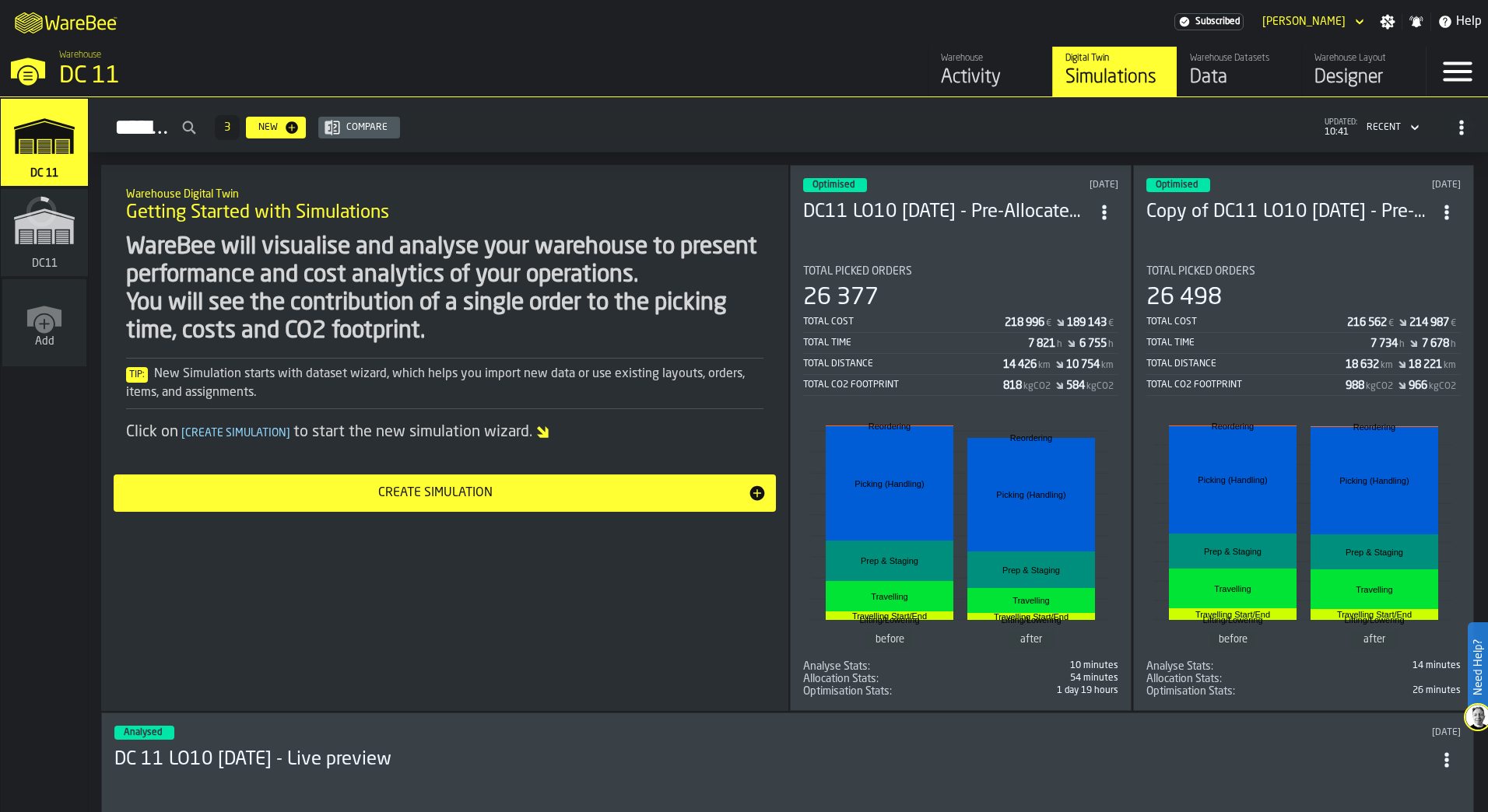
click at [1442, 82] on icon "button-toggle-Menu" at bounding box center [1458, 72] width 38 height 38
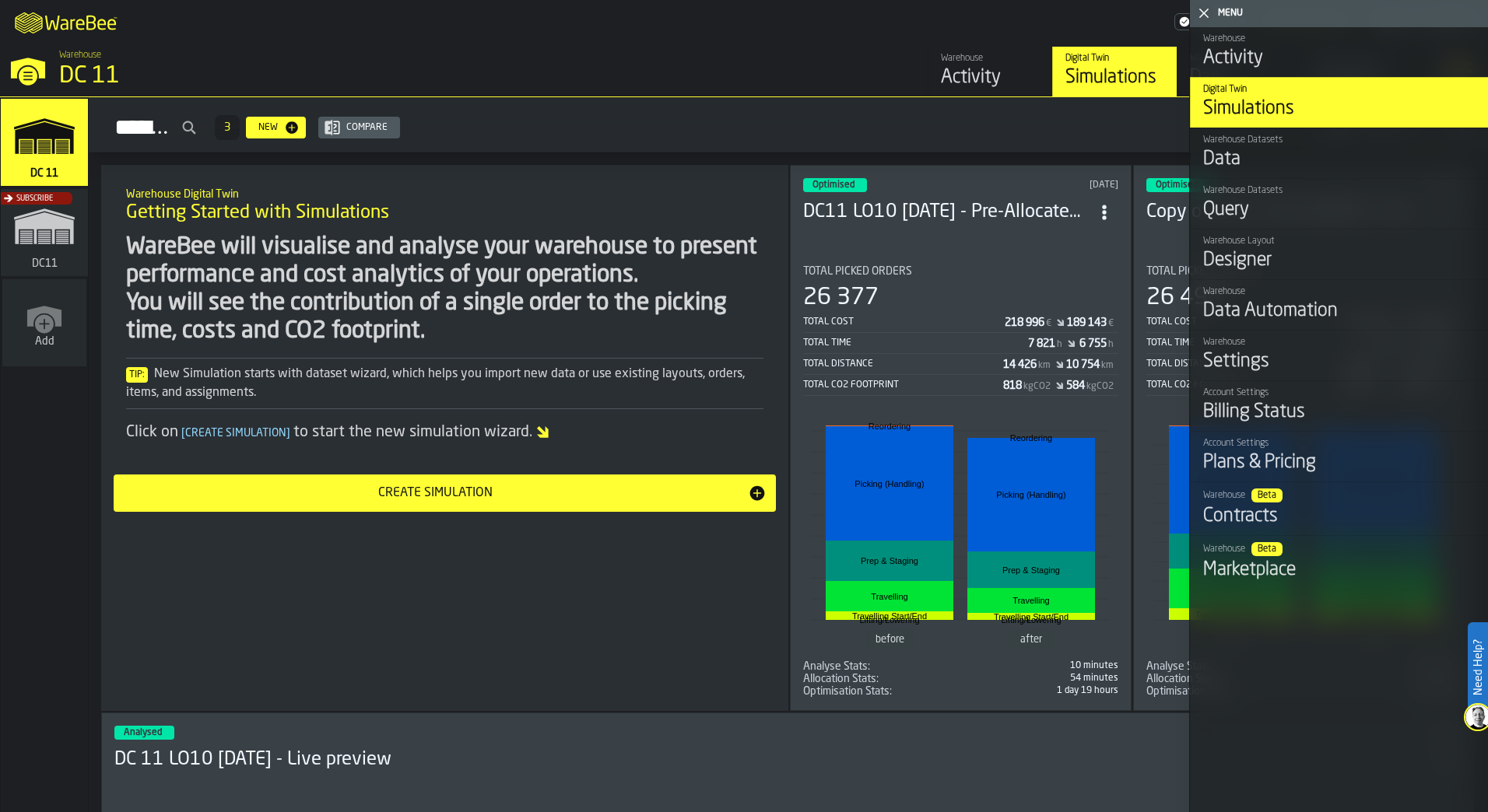
click at [1323, 373] on div "Settings" at bounding box center [1340, 361] width 272 height 25
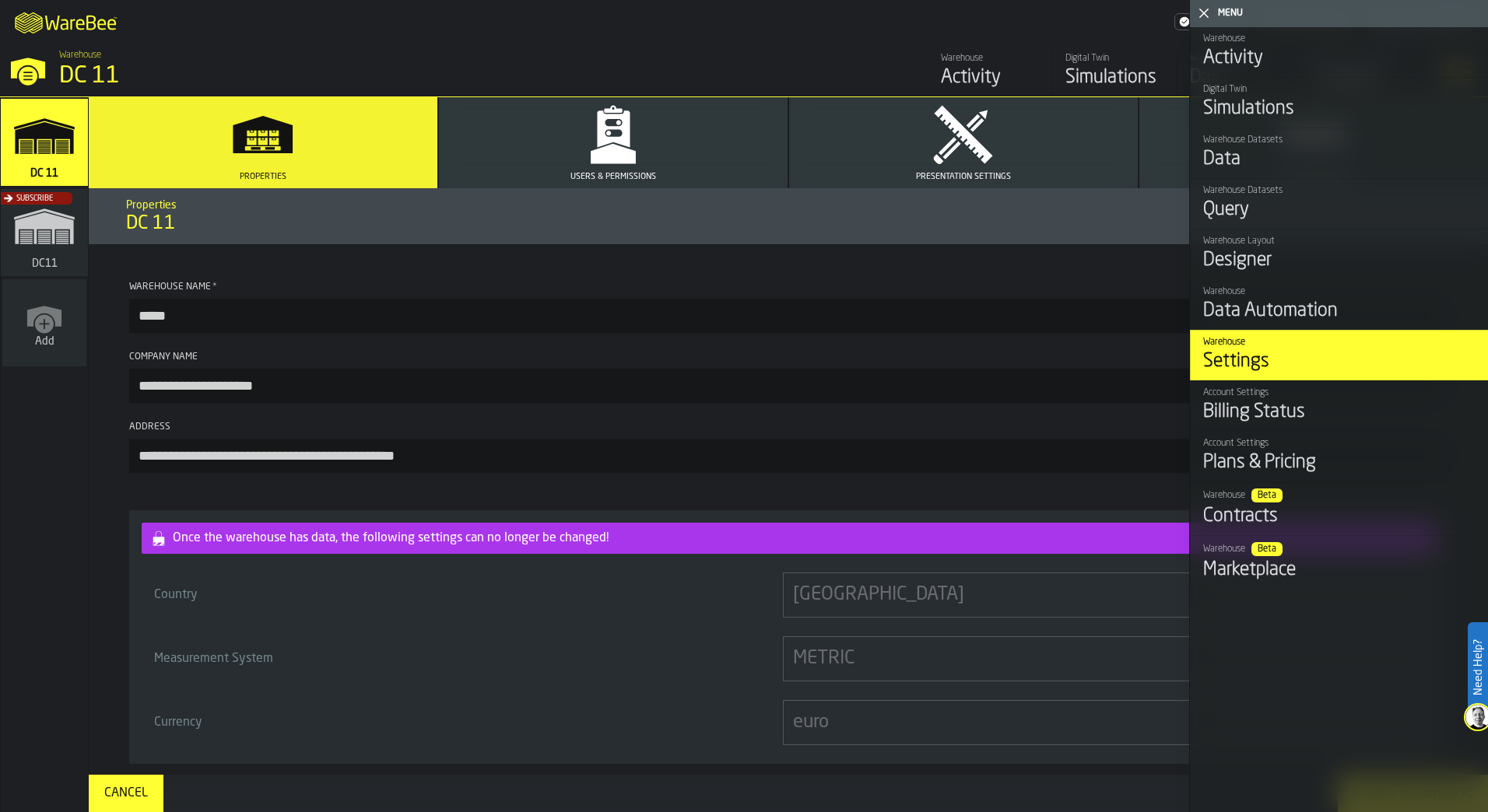
click at [1306, 178] on link "Warehouse Datasets Data" at bounding box center [1339, 152] width 298 height 51
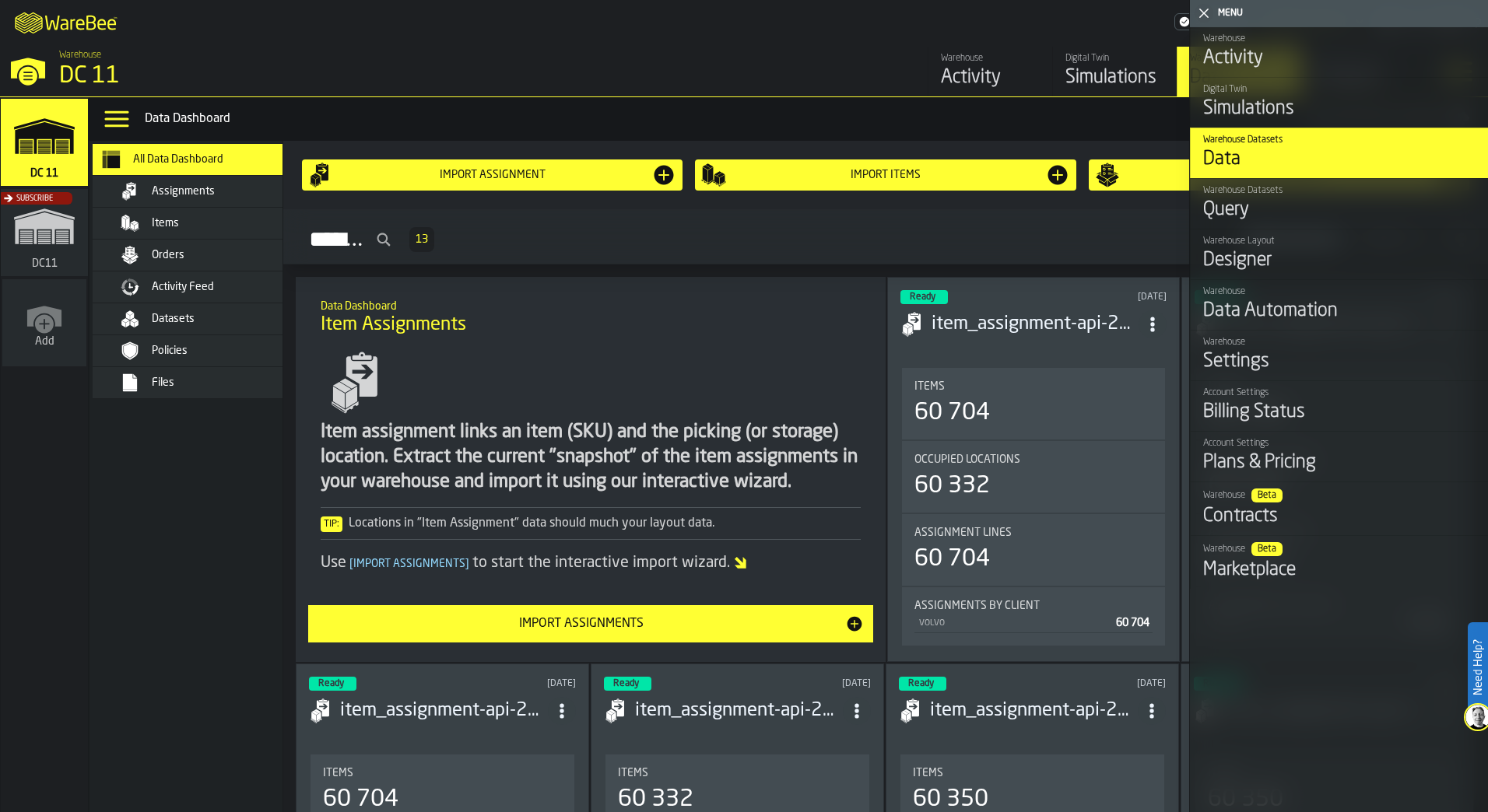
click at [201, 376] on div "Files" at bounding box center [210, 383] width 190 height 19
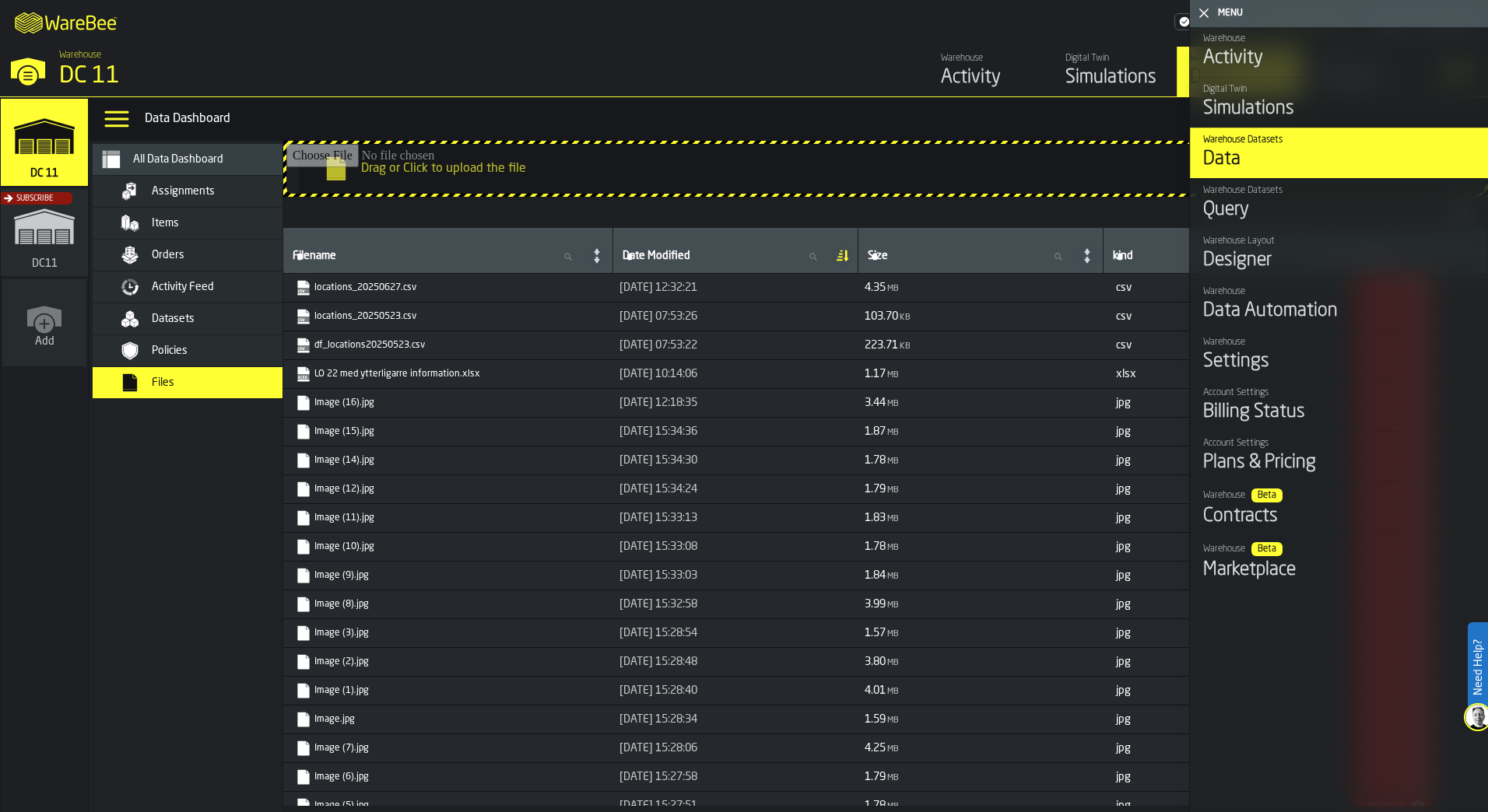
click at [385, 293] on link "locations_20250627.csv" at bounding box center [446, 288] width 302 height 15
